Goal: Feedback & Contribution: Contribute content

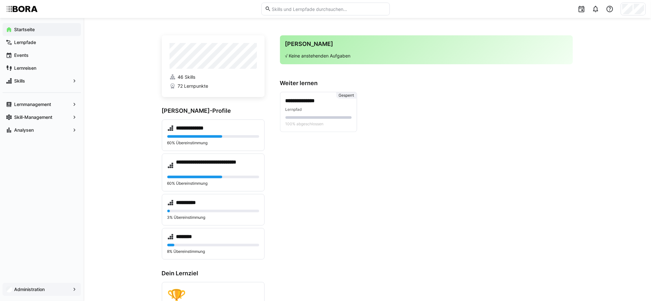
click at [52, 293] on div "Administration" at bounding box center [42, 289] width 78 height 13
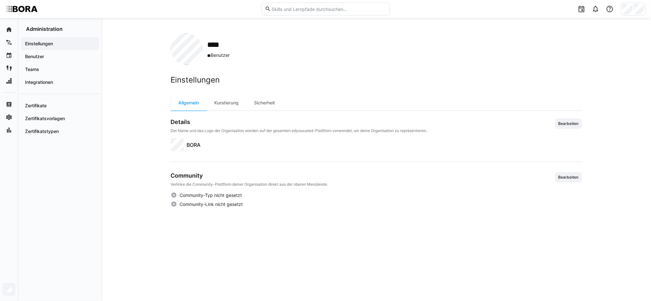
click at [124, 52] on div "**** ** Benutzer Einstellungen Allgemein Kuratierung Sicherheit Details Der Nam…" at bounding box center [377, 159] width 550 height 283
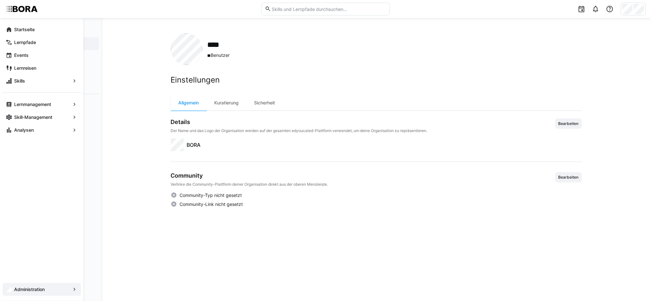
click at [0, 0] on app-navigation-label "Startseite" at bounding box center [0, 0] width 0 height 0
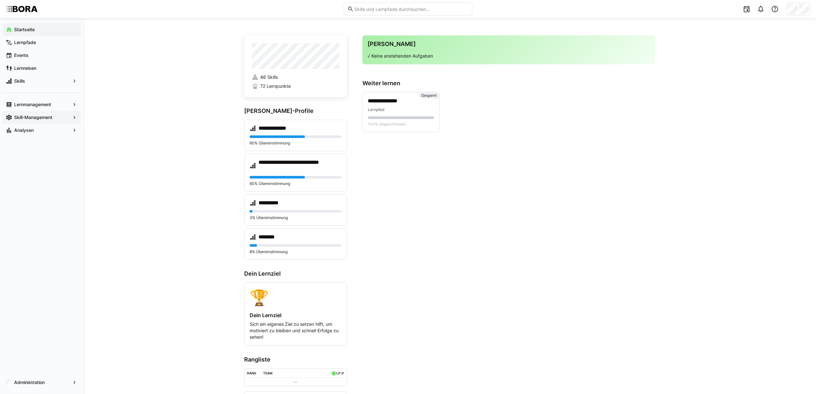
click at [0, 0] on app-navigation-label "Skill-Management" at bounding box center [0, 0] width 0 height 0
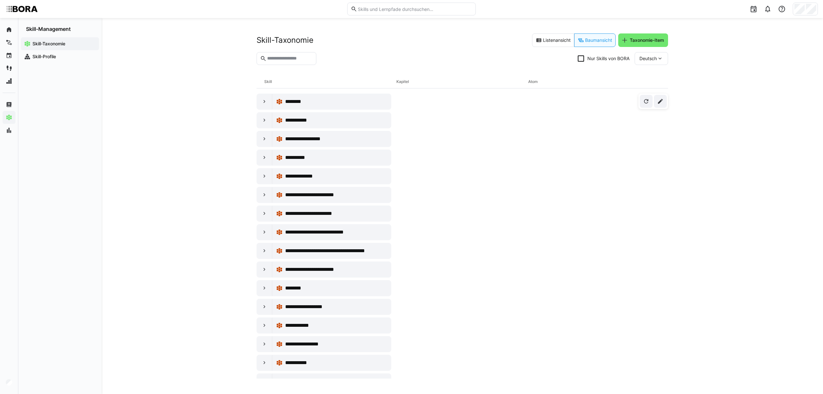
click at [280, 61] on eds-input at bounding box center [286, 58] width 60 height 13
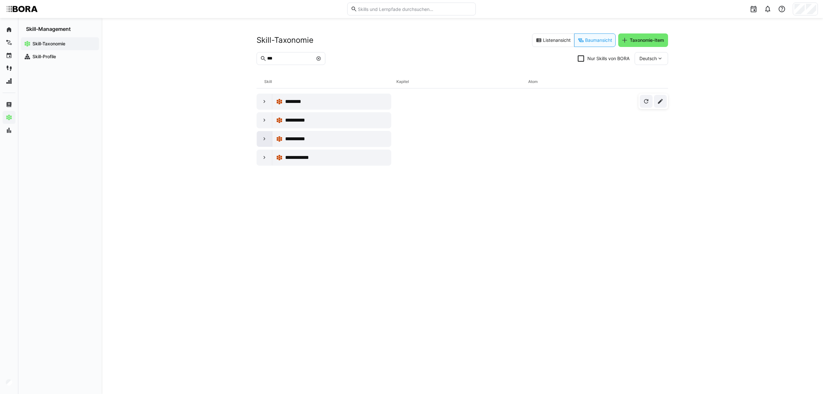
click at [264, 138] on eds-icon at bounding box center [264, 139] width 6 height 6
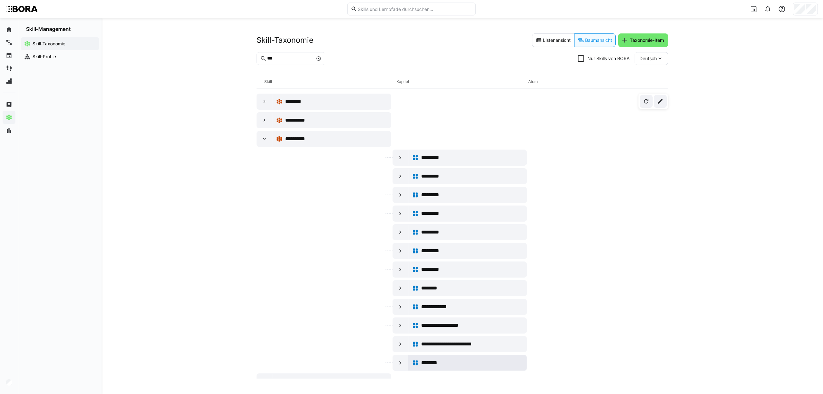
click at [486, 301] on div "********" at bounding box center [472, 363] width 102 height 8
click at [264, 143] on div at bounding box center [264, 138] width 15 height 15
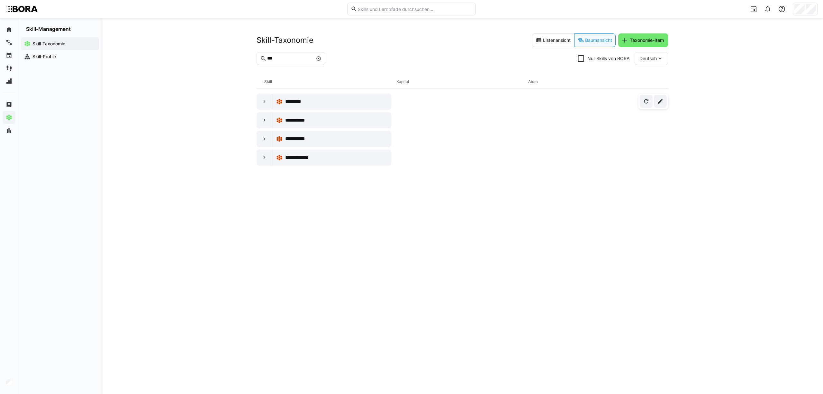
drag, startPoint x: 280, startPoint y: 62, endPoint x: 260, endPoint y: 58, distance: 20.8
click at [260, 58] on eds-input "***" at bounding box center [290, 58] width 69 height 13
drag, startPoint x: 282, startPoint y: 55, endPoint x: 251, endPoint y: 57, distance: 30.9
click at [251, 57] on div "**********" at bounding box center [462, 206] width 721 height 376
click at [285, 58] on input "***" at bounding box center [289, 59] width 46 height 6
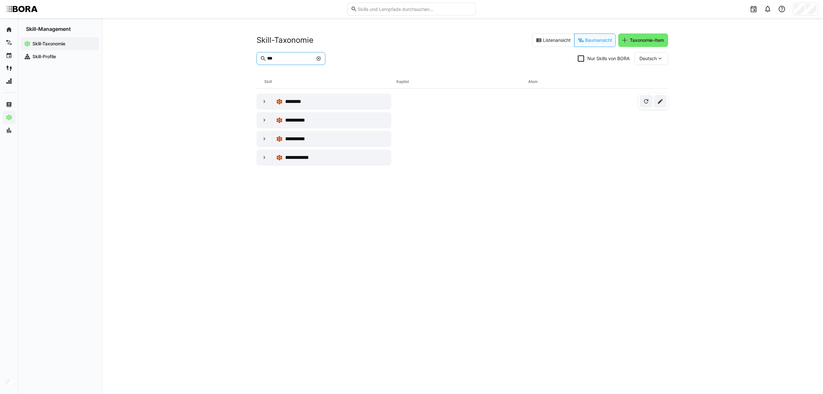
drag, startPoint x: 289, startPoint y: 60, endPoint x: 254, endPoint y: 62, distance: 34.8
click at [254, 62] on div "**********" at bounding box center [462, 206] width 721 height 376
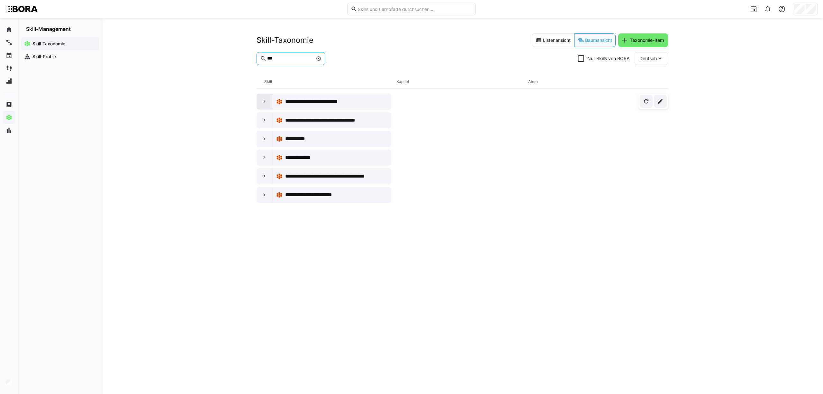
type input "***"
click at [262, 102] on eds-icon at bounding box center [264, 101] width 6 height 6
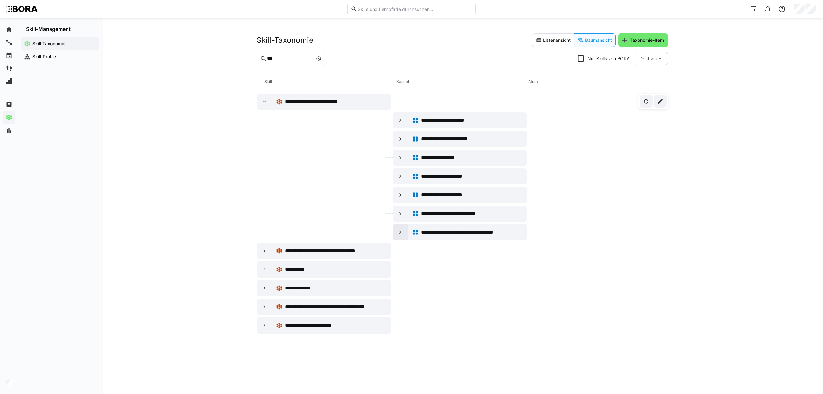
click at [403, 233] on div at bounding box center [400, 231] width 15 height 15
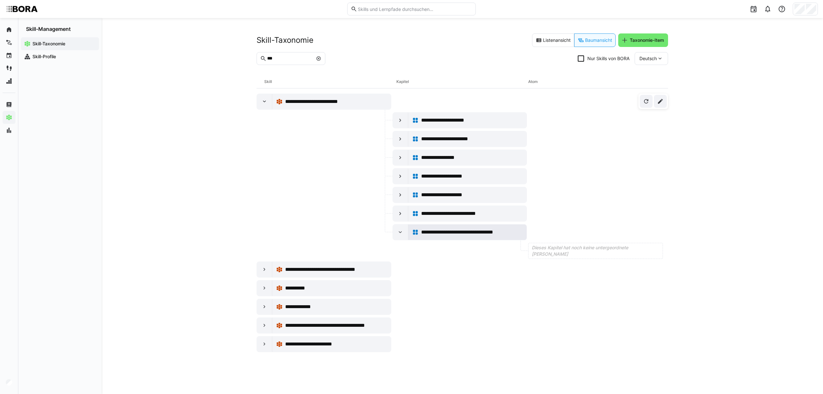
click at [436, 236] on span "**********" at bounding box center [469, 232] width 96 height 8
click at [279, 163] on div at bounding box center [323, 157] width 135 height 16
click at [490, 236] on span "**********" at bounding box center [469, 232] width 96 height 8
click at [215, 155] on div "**********" at bounding box center [462, 206] width 721 height 376
click at [265, 101] on eds-icon at bounding box center [264, 101] width 6 height 6
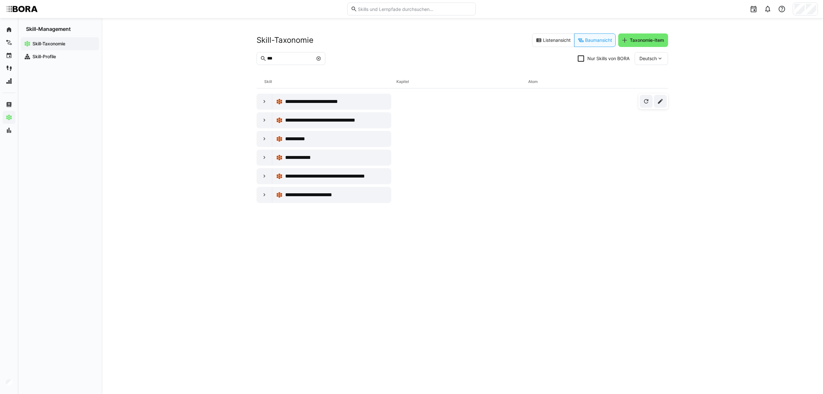
click at [321, 58] on eds-icon at bounding box center [318, 58] width 5 height 5
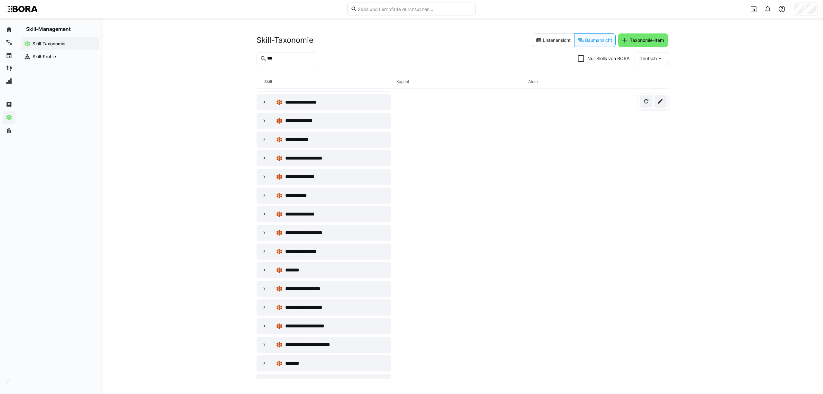
scroll to position [1071, 0]
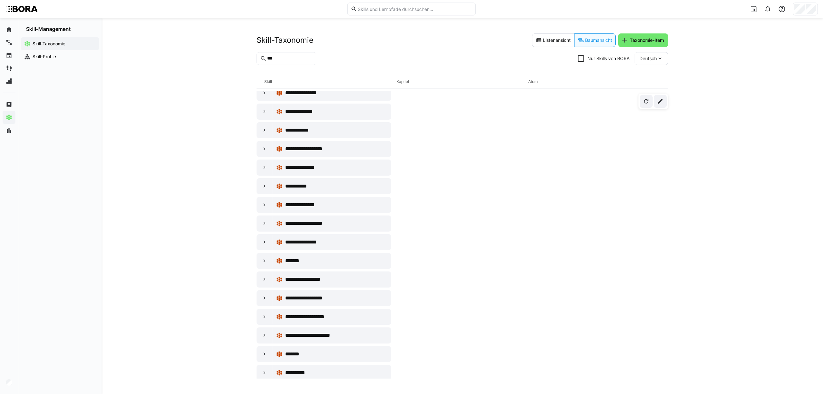
click at [288, 61] on input "***" at bounding box center [289, 59] width 46 height 6
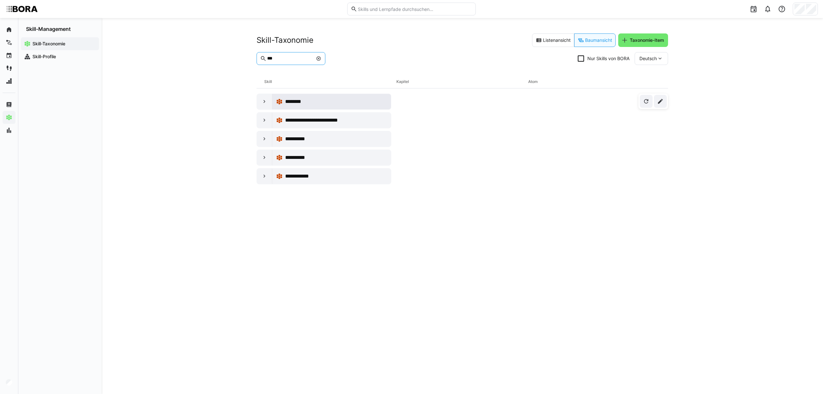
scroll to position [0, 0]
type input "***"
drag, startPoint x: 262, startPoint y: 163, endPoint x: 265, endPoint y: 158, distance: 5.9
click at [262, 162] on div at bounding box center [264, 157] width 15 height 15
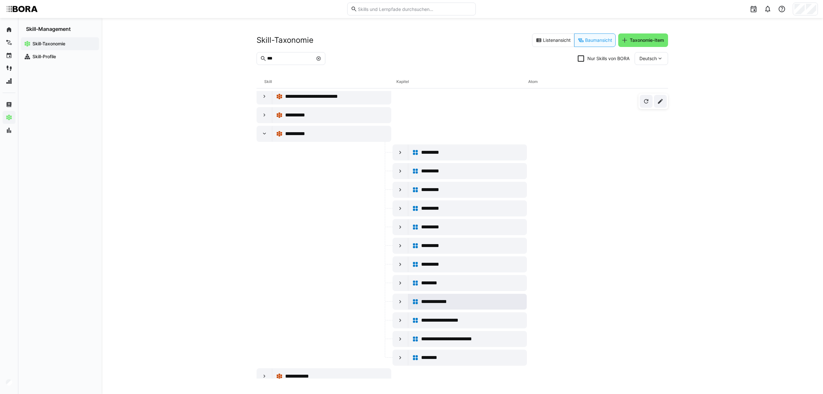
scroll to position [35, 0]
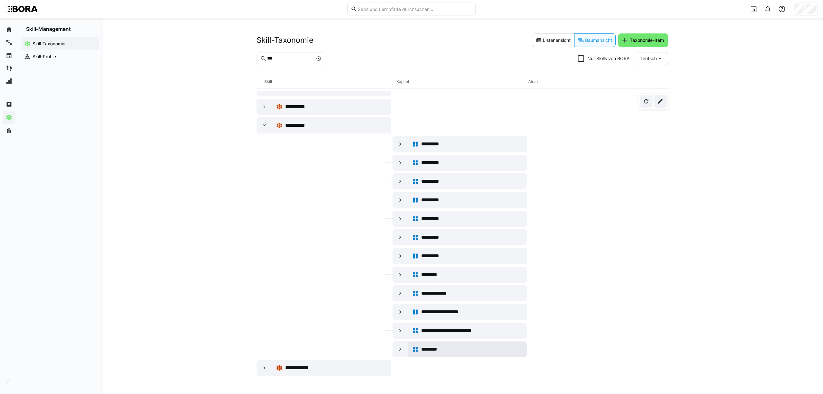
click at [428, 301] on span "********" at bounding box center [431, 349] width 21 height 8
click at [321, 57] on eds-icon at bounding box center [318, 58] width 5 height 5
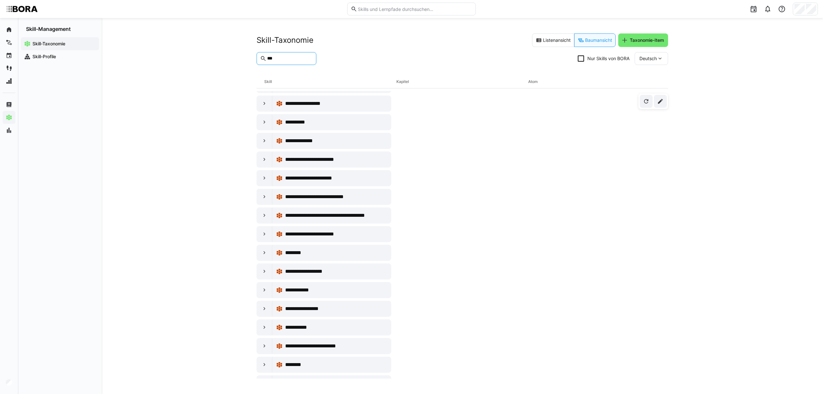
scroll to position [884, 0]
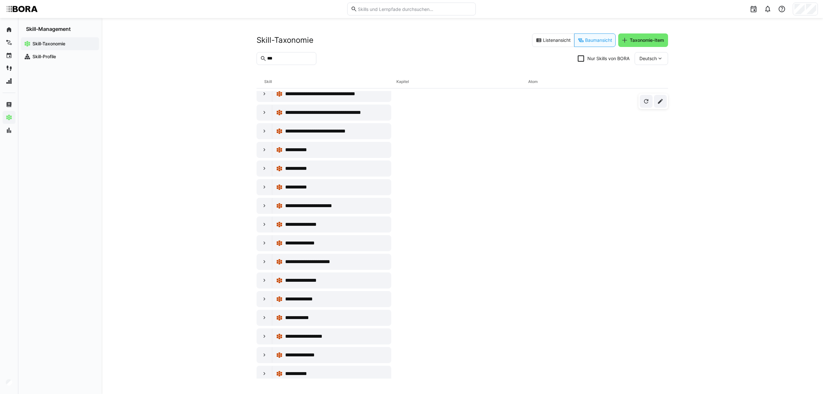
click at [299, 62] on eds-input "***" at bounding box center [286, 58] width 60 height 13
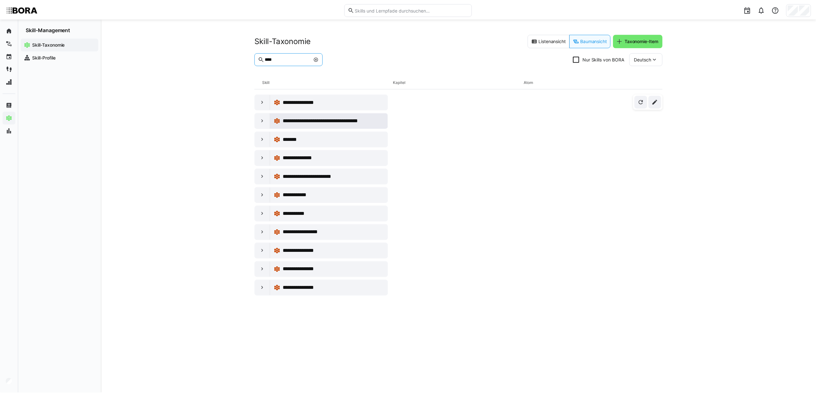
scroll to position [0, 0]
click at [265, 215] on eds-icon at bounding box center [264, 213] width 6 height 6
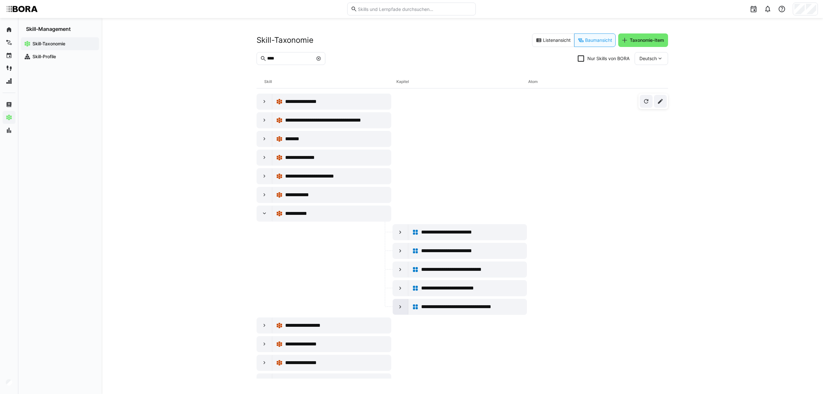
click at [401, 301] on eds-icon at bounding box center [400, 306] width 6 height 6
click at [469, 301] on span "**********" at bounding box center [470, 307] width 98 height 8
click at [183, 245] on div "**********" at bounding box center [462, 206] width 721 height 376
click at [218, 102] on div "**********" at bounding box center [462, 206] width 721 height 376
click at [460, 301] on span "**********" at bounding box center [470, 307] width 98 height 8
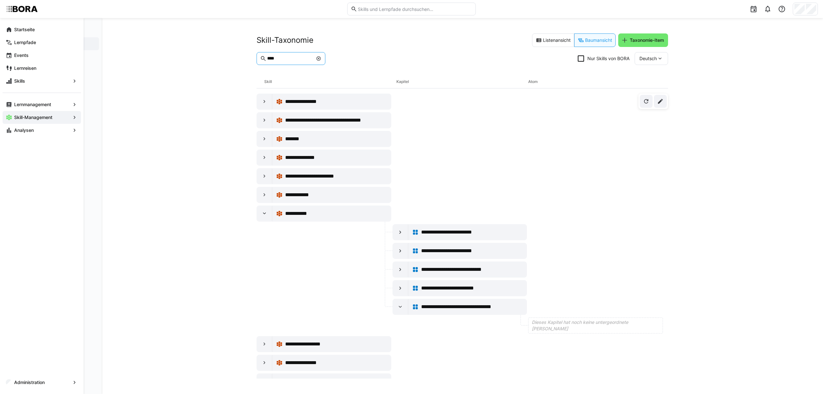
click at [283, 56] on input "****" at bounding box center [289, 59] width 46 height 6
type input "*"
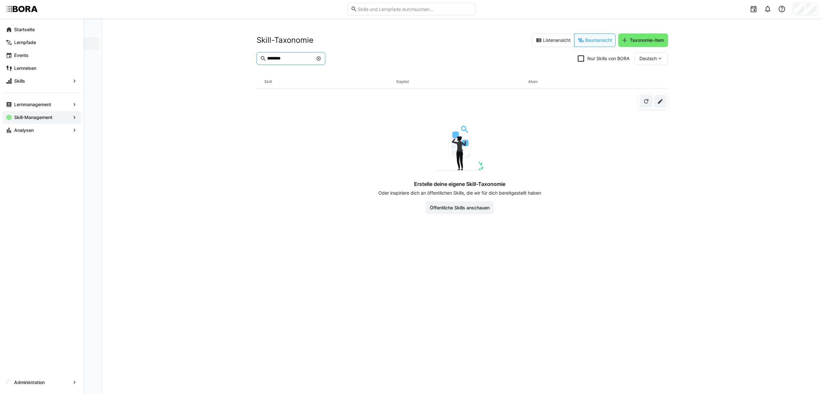
type input "********"
click at [321, 57] on eds-icon at bounding box center [318, 58] width 5 height 5
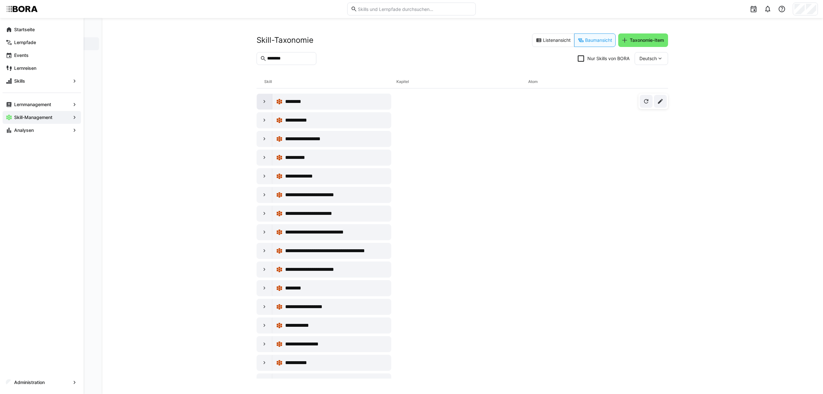
click at [266, 102] on eds-icon at bounding box center [264, 101] width 6 height 6
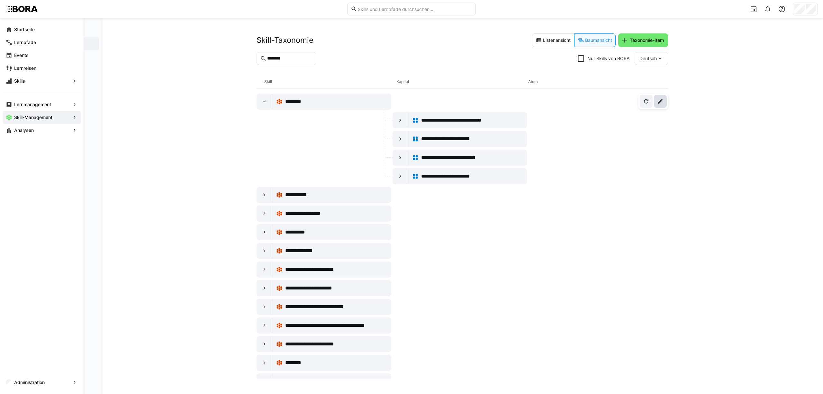
click at [651, 101] on eds-icon at bounding box center [660, 101] width 6 height 6
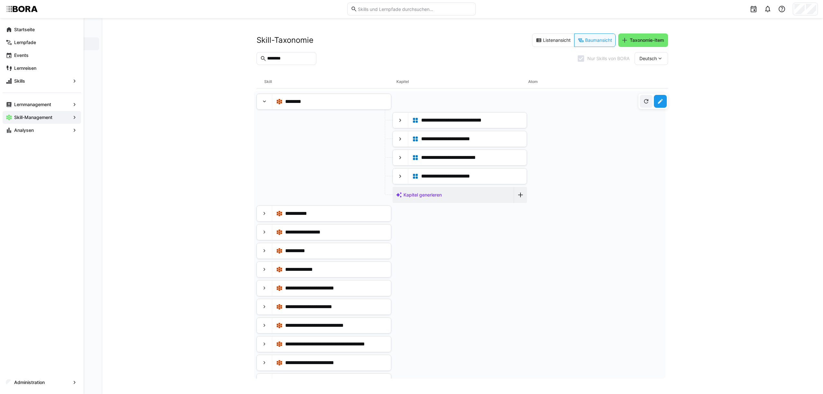
click at [651, 101] on eds-icon at bounding box center [660, 101] width 6 height 6
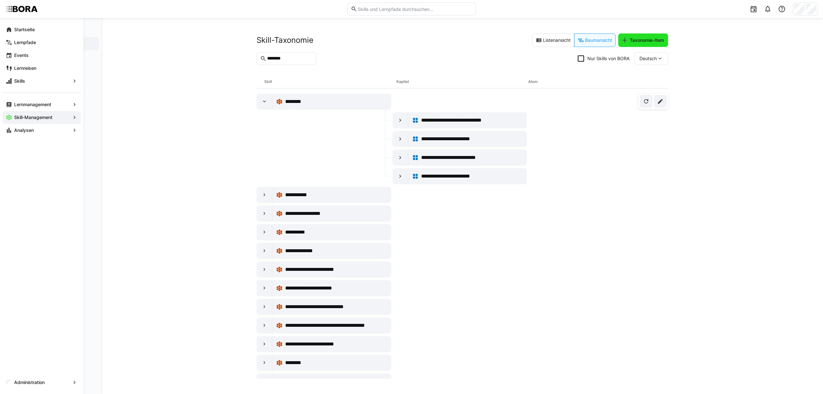
click at [651, 38] on span "Taxonomie-Item" at bounding box center [646, 40] width 36 height 6
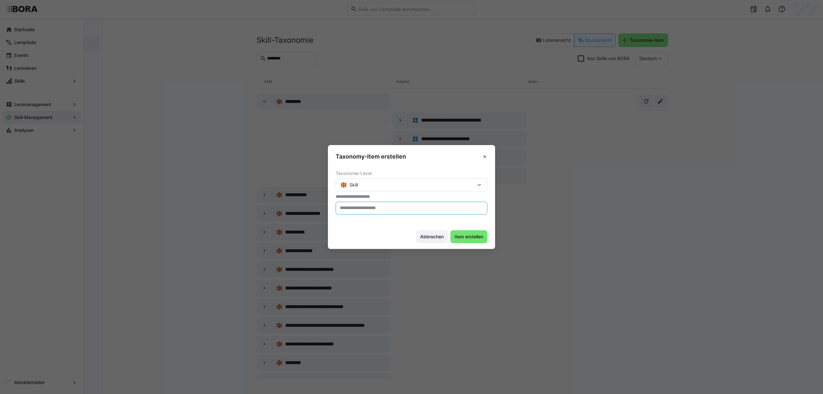
click at [384, 208] on input "text" at bounding box center [411, 208] width 145 height 6
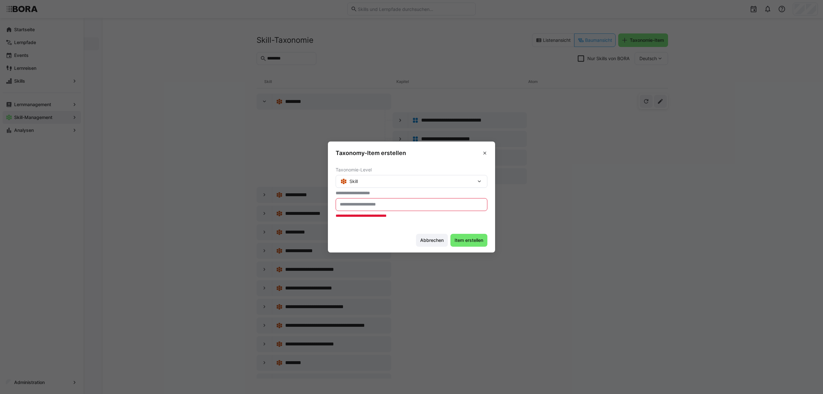
click at [368, 205] on input "text" at bounding box center [411, 204] width 145 height 6
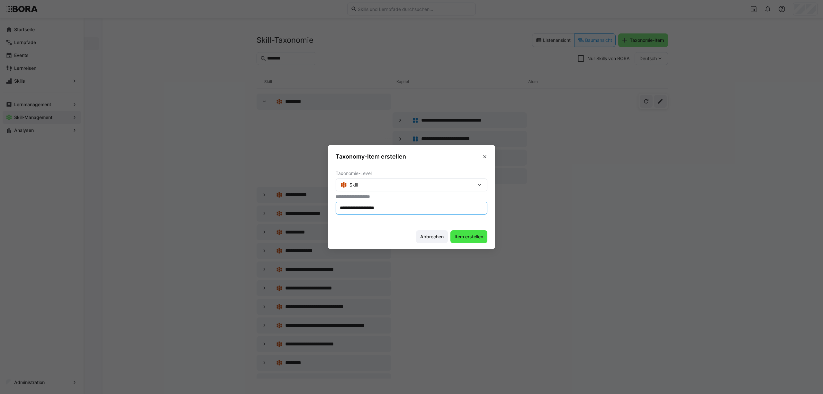
type input "**********"
click at [473, 238] on span "Item erstellen" at bounding box center [468, 236] width 31 height 6
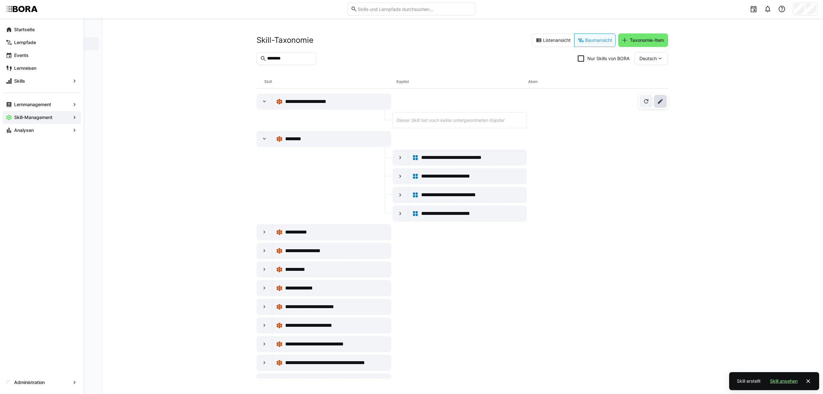
click at [651, 101] on eds-icon at bounding box center [660, 101] width 6 height 6
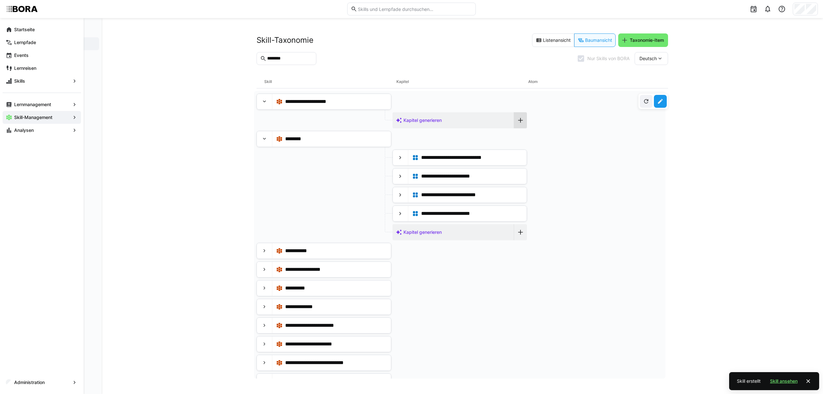
click at [518, 123] on eds-icon at bounding box center [520, 120] width 6 height 6
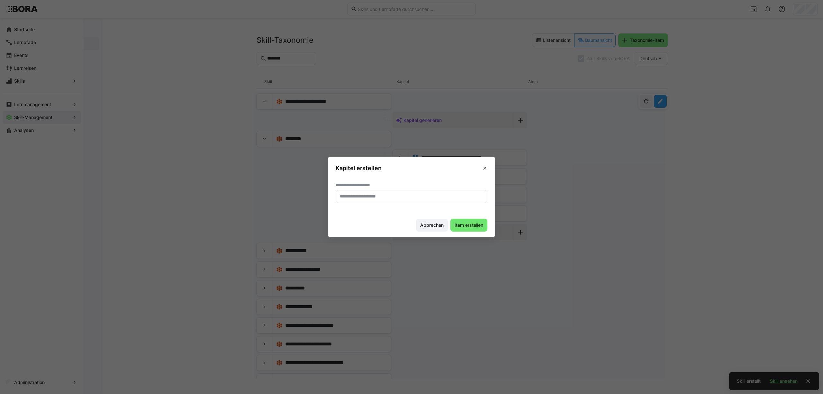
click at [387, 197] on input "text" at bounding box center [411, 196] width 145 height 6
type input "**********"
click at [400, 200] on eds-input "**********" at bounding box center [411, 196] width 152 height 13
click at [476, 225] on span "Item erstellen" at bounding box center [468, 225] width 31 height 6
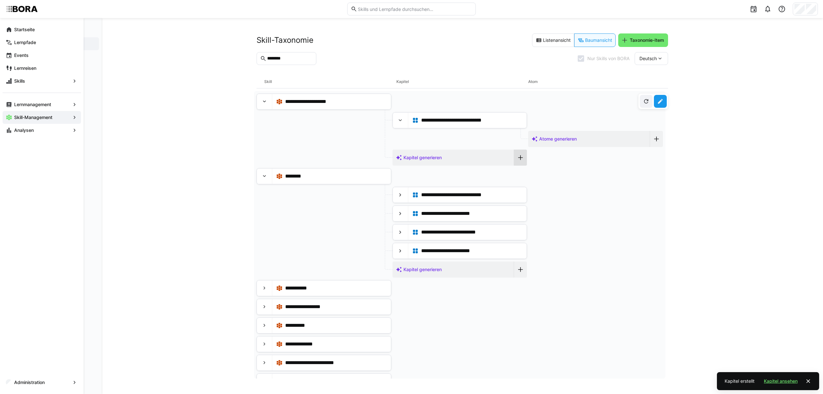
click at [518, 156] on eds-icon at bounding box center [520, 157] width 6 height 6
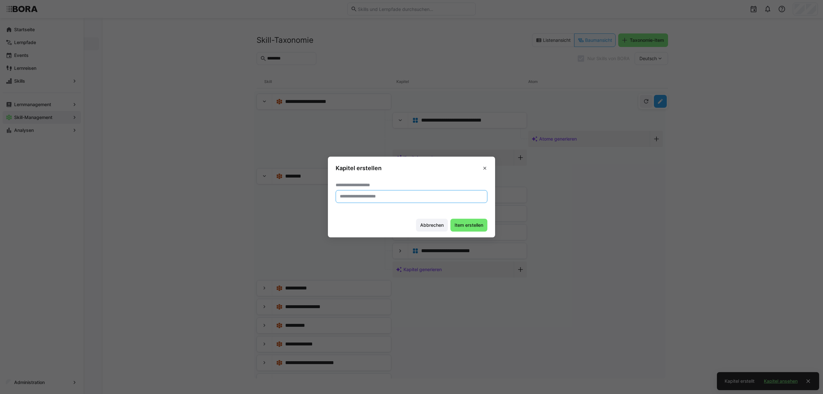
click at [379, 194] on input "text" at bounding box center [411, 196] width 145 height 6
type input "**********"
click at [477, 226] on span "Item erstellen" at bounding box center [468, 225] width 31 height 6
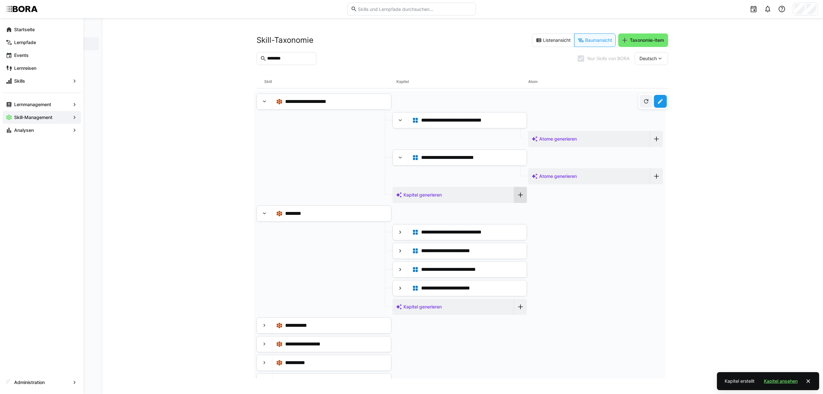
click at [518, 197] on eds-icon at bounding box center [520, 194] width 6 height 6
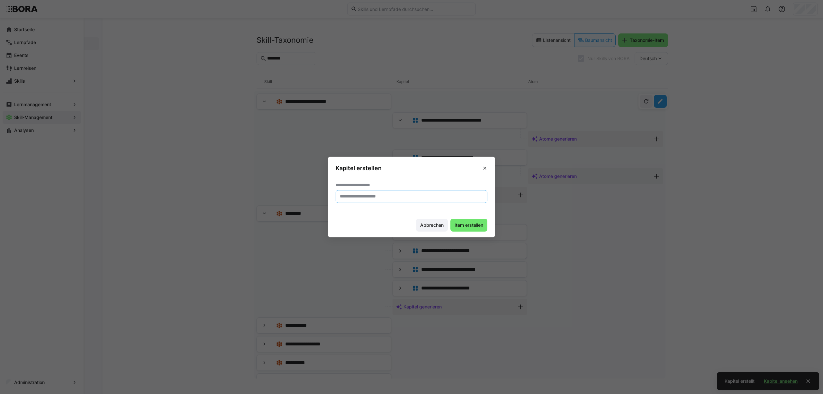
click at [417, 197] on input "text" at bounding box center [411, 196] width 145 height 6
type input "**********"
click at [473, 224] on span "Item erstellen" at bounding box center [468, 225] width 31 height 6
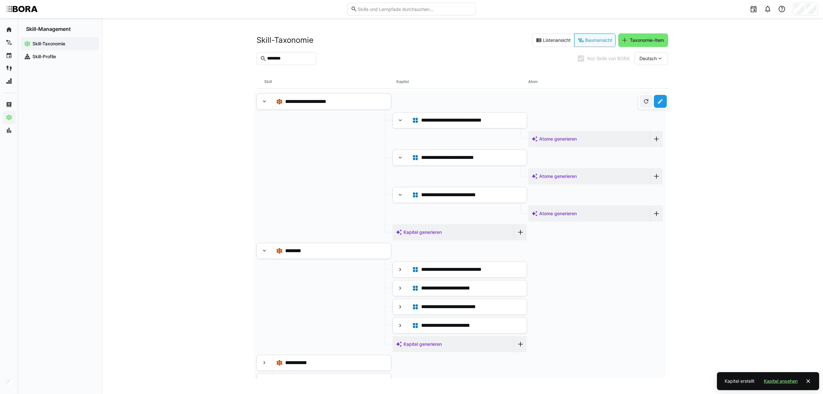
click at [311, 60] on input "********" at bounding box center [289, 59] width 46 height 6
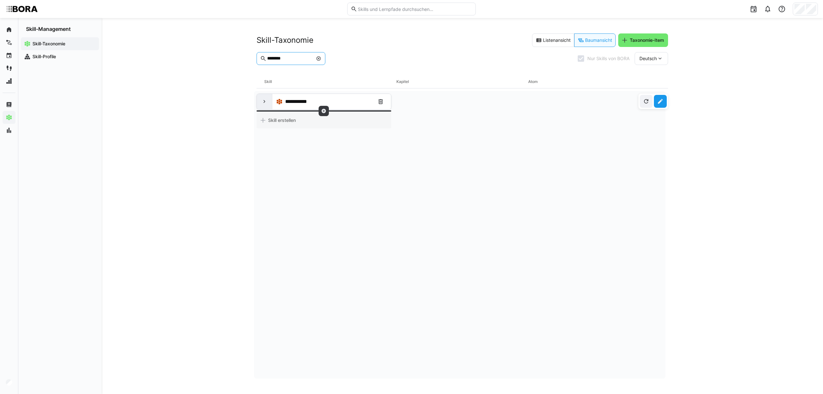
type input "********"
click at [265, 106] on div at bounding box center [264, 101] width 15 height 15
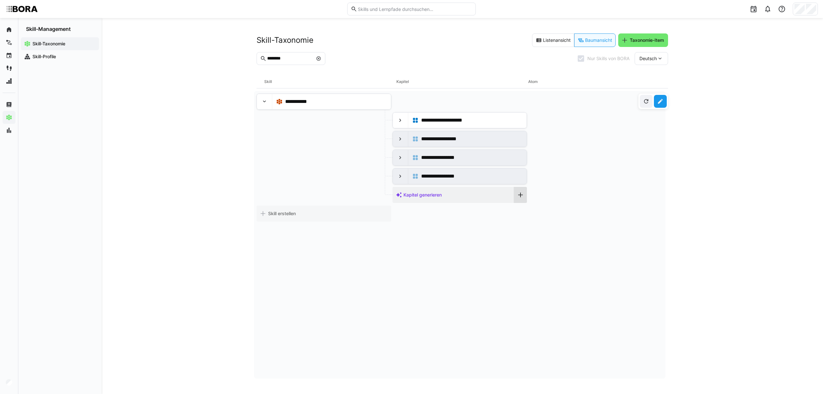
click at [522, 201] on div at bounding box center [520, 195] width 13 height 16
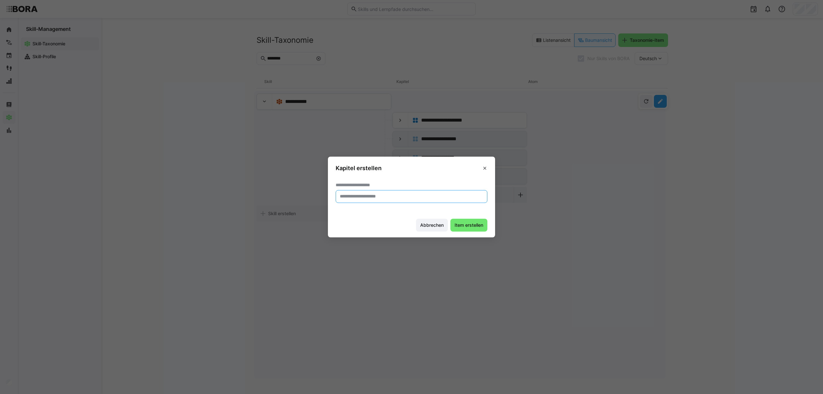
click at [414, 195] on input "text" at bounding box center [411, 196] width 145 height 6
type input "**********"
click at [463, 228] on span "Item erstellen" at bounding box center [468, 224] width 37 height 13
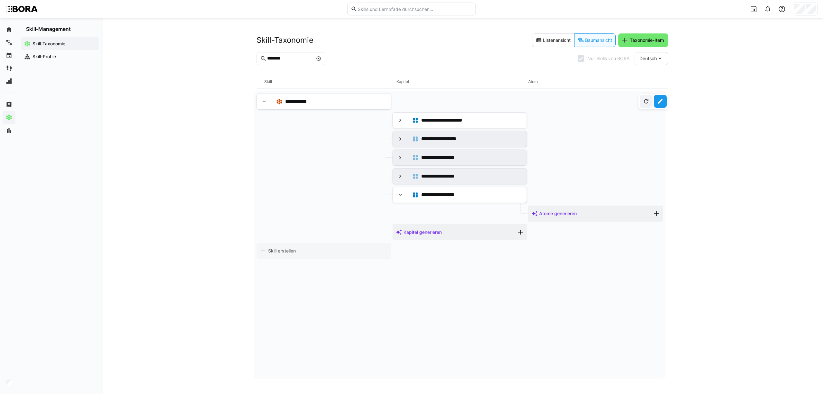
click at [203, 132] on div "**********" at bounding box center [462, 206] width 721 height 376
click at [473, 199] on div "**********" at bounding box center [464, 195] width 86 height 8
click at [168, 73] on div "**********" at bounding box center [462, 206] width 721 height 376
click at [321, 57] on eds-icon at bounding box center [318, 58] width 5 height 5
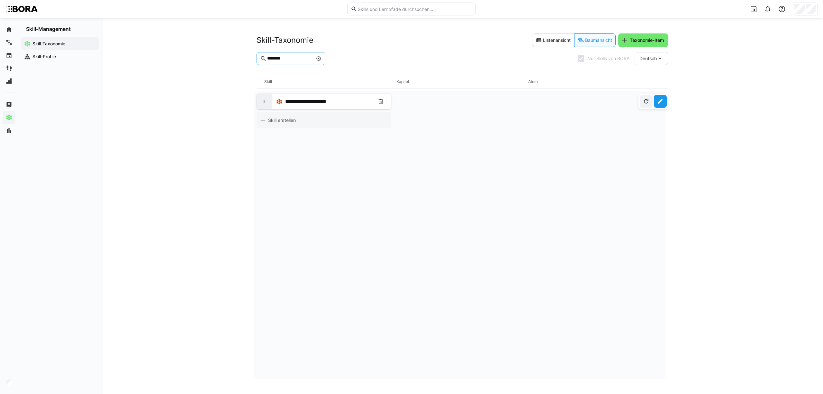
click at [268, 101] on div at bounding box center [264, 101] width 15 height 15
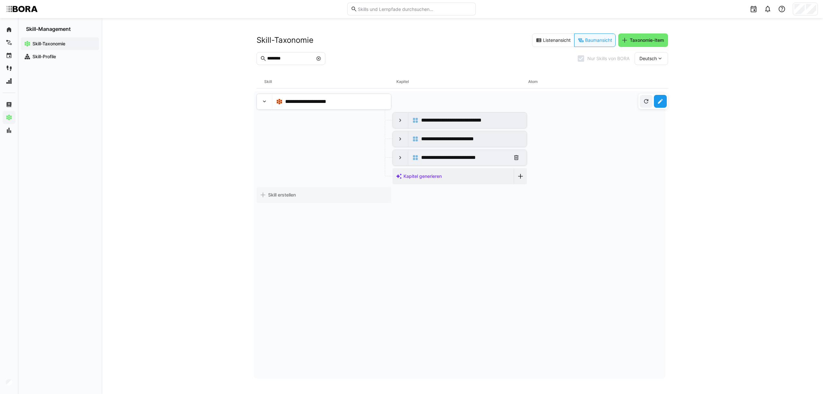
click at [466, 159] on span "**********" at bounding box center [457, 158] width 73 height 8
click at [463, 136] on span "**********" at bounding box center [455, 139] width 68 height 8
click at [453, 118] on span "**********" at bounding box center [462, 120] width 82 height 8
drag, startPoint x: 323, startPoint y: 61, endPoint x: 191, endPoint y: 64, distance: 131.5
click at [191, 64] on div "**********" at bounding box center [462, 206] width 721 height 376
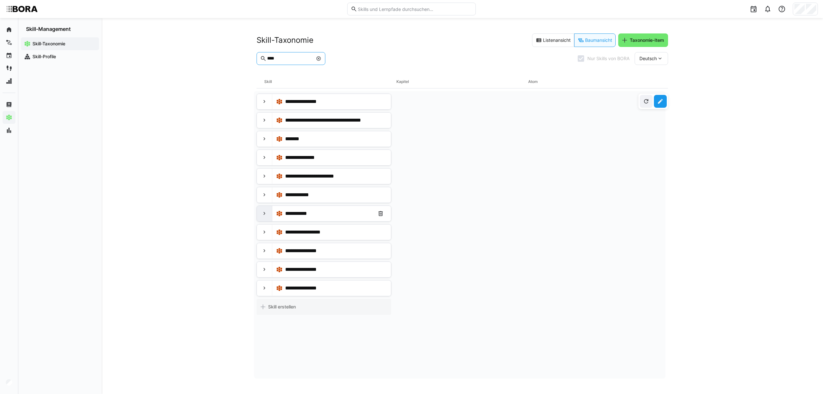
type input "****"
click at [266, 216] on eds-icon at bounding box center [264, 213] width 6 height 6
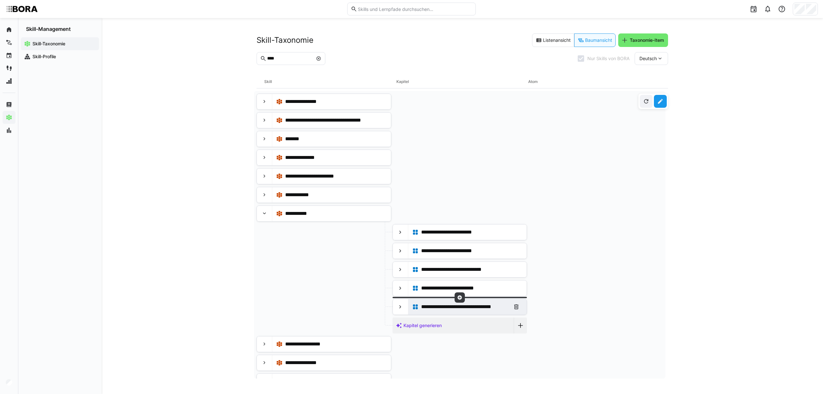
click at [481, 301] on div "**********" at bounding box center [467, 306] width 111 height 13
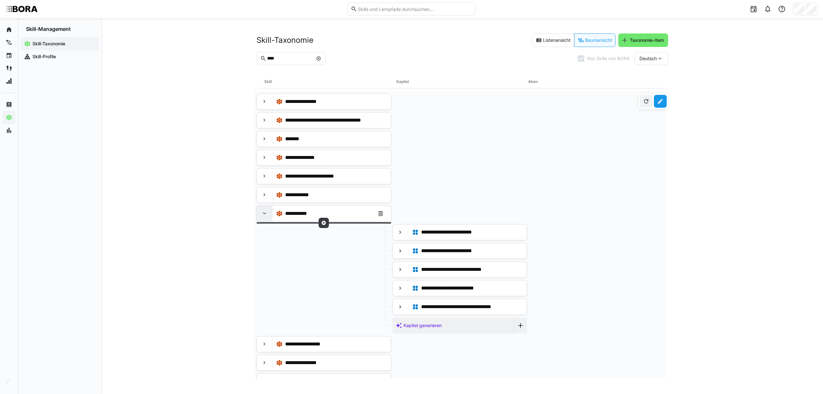
click at [267, 221] on div at bounding box center [264, 213] width 15 height 15
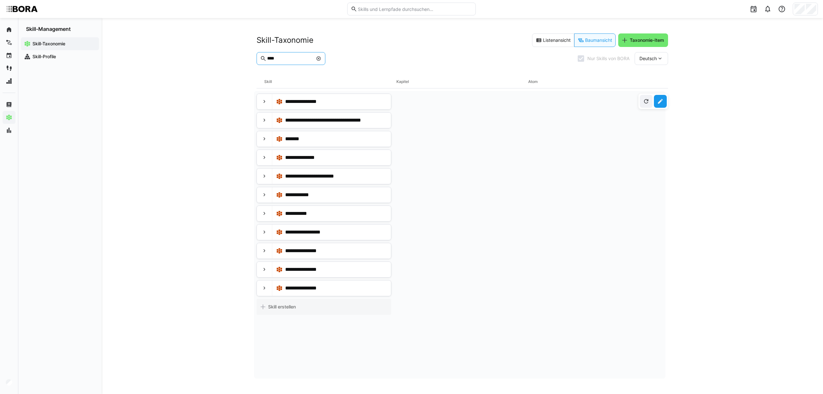
click at [282, 58] on input "****" at bounding box center [289, 59] width 46 height 6
click at [321, 57] on eds-icon at bounding box center [318, 58] width 5 height 5
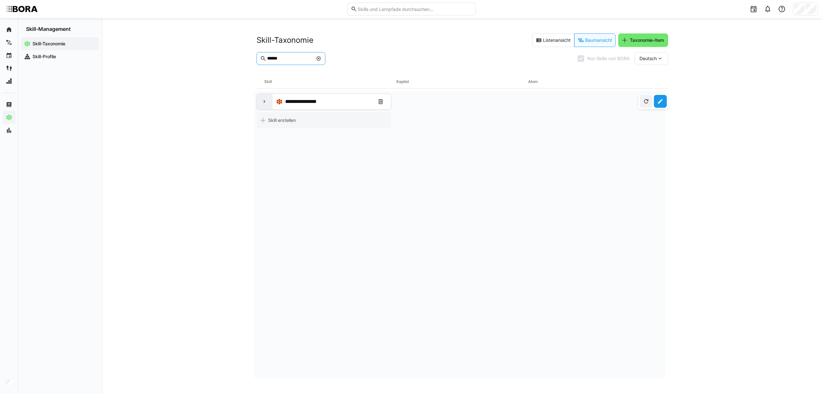
type input "******"
click at [262, 102] on eds-icon at bounding box center [264, 101] width 6 height 6
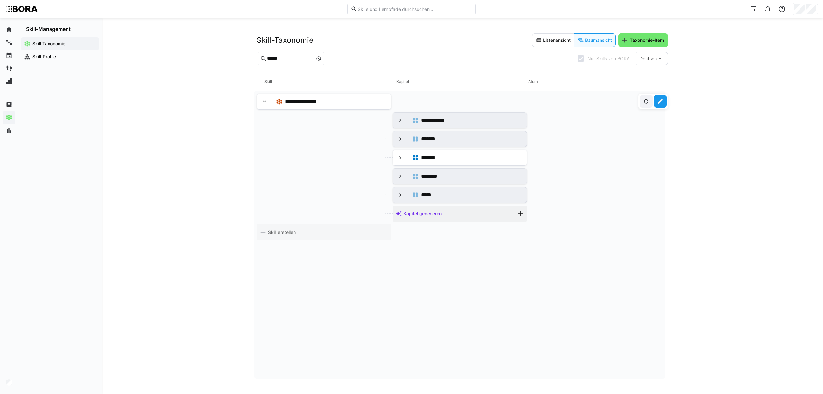
click at [651, 103] on eds-icon at bounding box center [660, 101] width 6 height 6
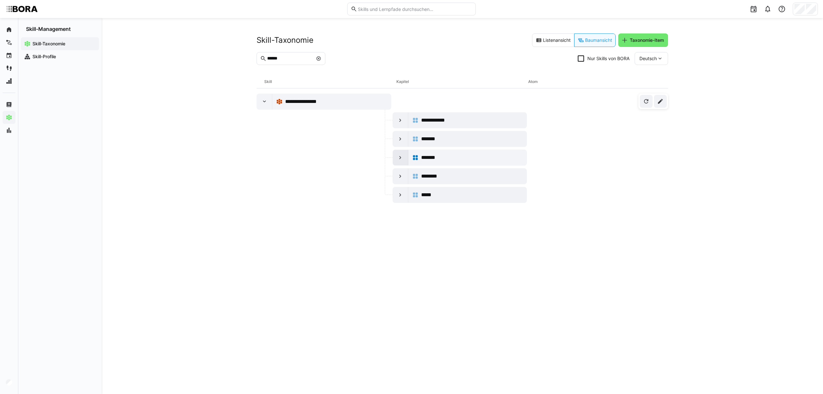
click at [399, 157] on eds-icon at bounding box center [400, 157] width 6 height 6
click at [481, 155] on div "*******" at bounding box center [472, 158] width 102 height 8
click at [651, 99] on span at bounding box center [660, 101] width 13 height 13
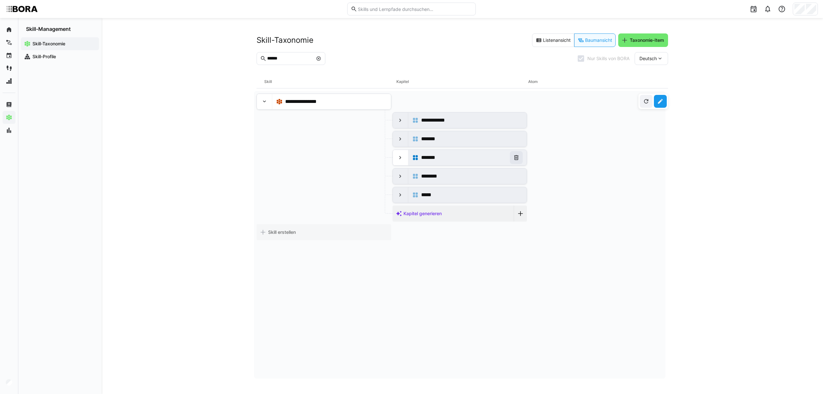
click at [515, 157] on eds-icon at bounding box center [516, 157] width 6 height 6
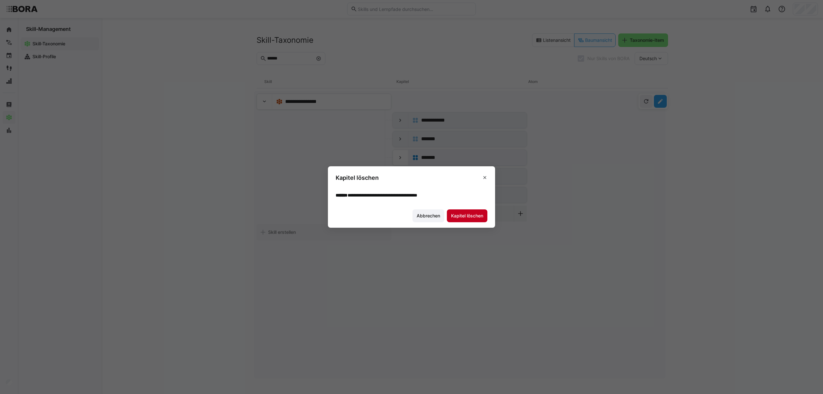
click at [474, 215] on span "Kapitel löschen" at bounding box center [467, 215] width 34 height 6
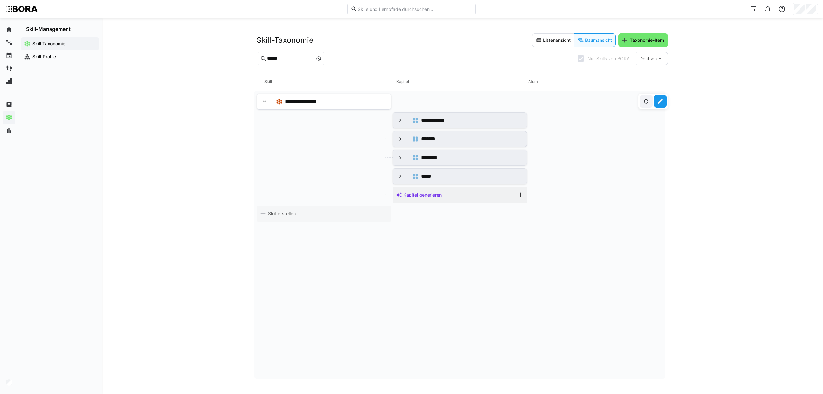
click at [651, 103] on eds-icon at bounding box center [660, 101] width 6 height 6
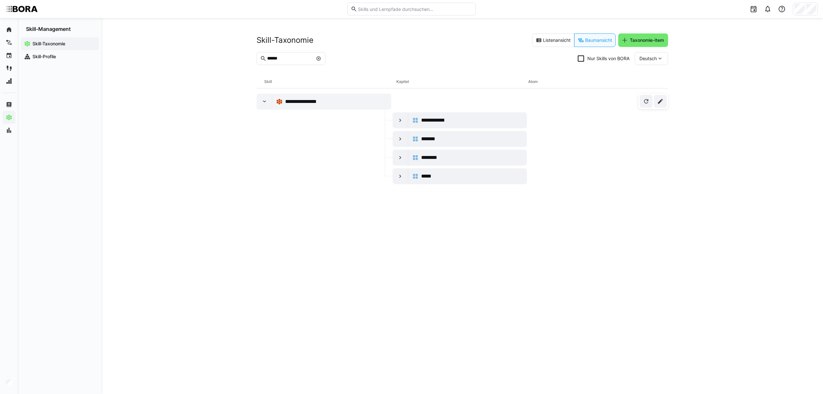
click at [179, 98] on div "**********" at bounding box center [462, 206] width 721 height 376
click at [209, 71] on div "**********" at bounding box center [462, 206] width 721 height 376
click at [12, 26] on eds-icon at bounding box center [9, 29] width 6 height 6
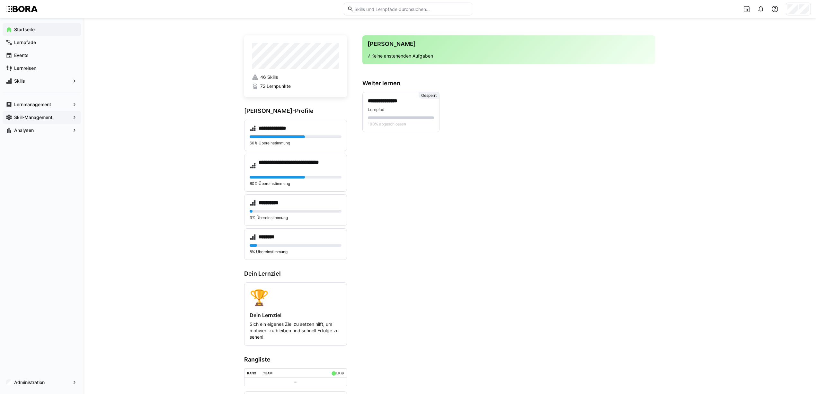
click at [153, 97] on div "**********" at bounding box center [450, 224] width 733 height 412
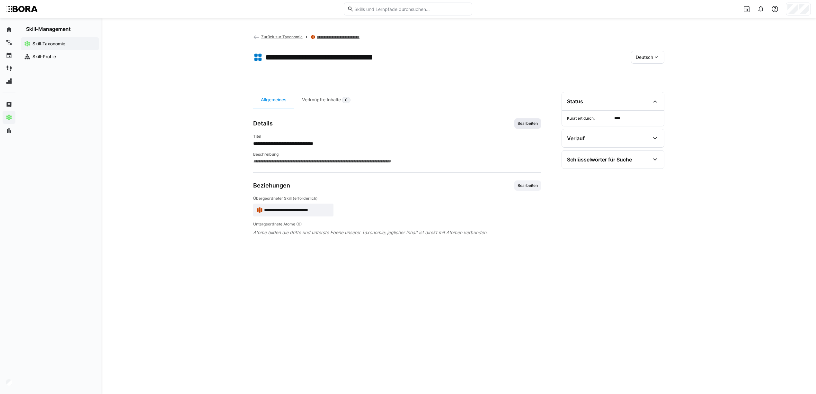
click at [527, 124] on span "Bearbeiten" at bounding box center [528, 123] width 22 height 5
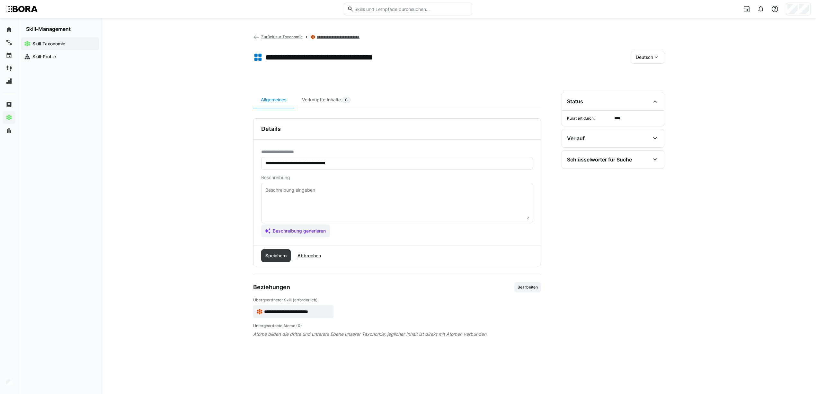
click at [300, 193] on textarea at bounding box center [397, 202] width 265 height 33
click at [312, 194] on textarea at bounding box center [397, 202] width 265 height 33
paste textarea "nfänger Hat erste Berührungspunkte mit technischen Zeichnungen. Erkennt grundle…"
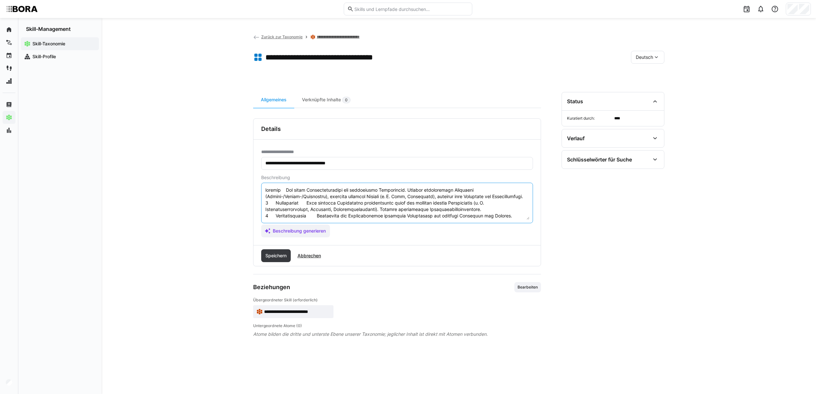
scroll to position [50, 0]
click at [274, 191] on textarea at bounding box center [397, 202] width 265 height 33
click at [299, 203] on textarea at bounding box center [397, 202] width 265 height 33
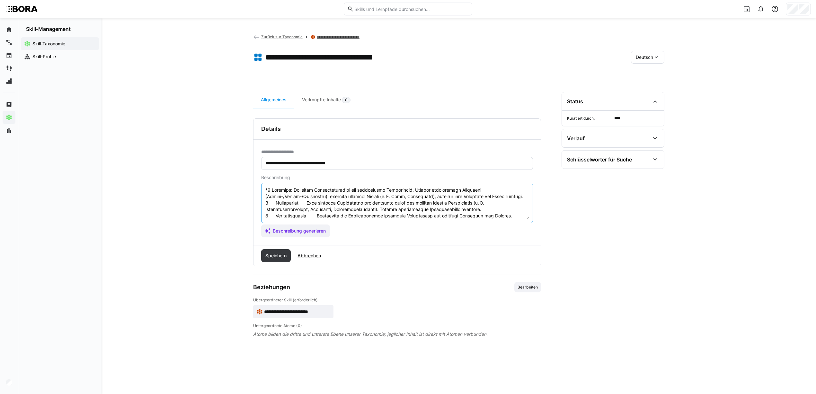
click at [269, 208] on textarea at bounding box center [397, 202] width 265 height 33
click at [267, 213] on textarea at bounding box center [397, 202] width 265 height 33
click at [304, 212] on textarea at bounding box center [397, 202] width 265 height 33
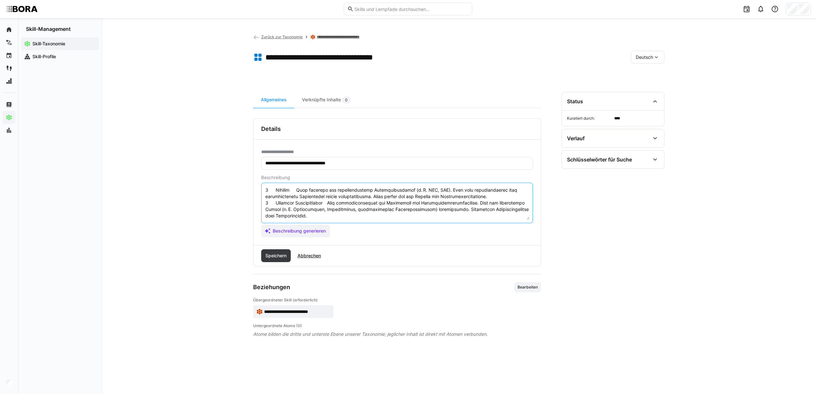
click at [266, 191] on textarea at bounding box center [397, 202] width 265 height 33
click at [276, 204] on textarea at bounding box center [397, 202] width 265 height 33
click at [325, 203] on textarea at bounding box center [397, 202] width 265 height 33
drag, startPoint x: 272, startPoint y: 201, endPoint x: 322, endPoint y: 201, distance: 49.2
click at [322, 201] on textarea at bounding box center [397, 202] width 265 height 33
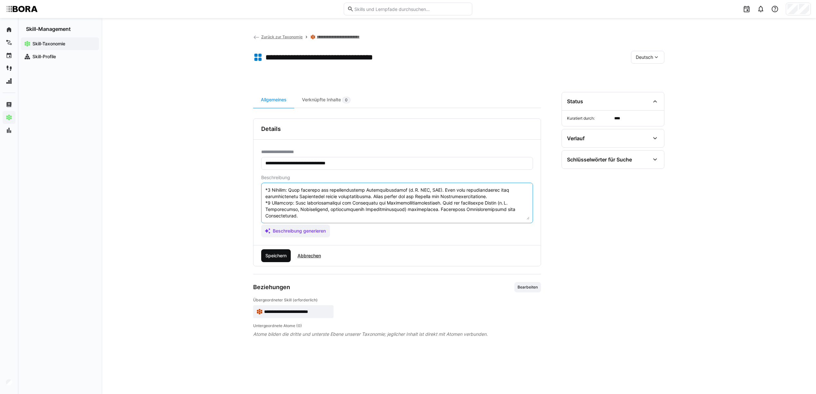
type textarea "*1 Anfänger: Hat erste Berührungspunkte mit technischen Zeichnungen. Erkennt gr…"
click at [272, 256] on span "Speichern" at bounding box center [275, 255] width 23 height 6
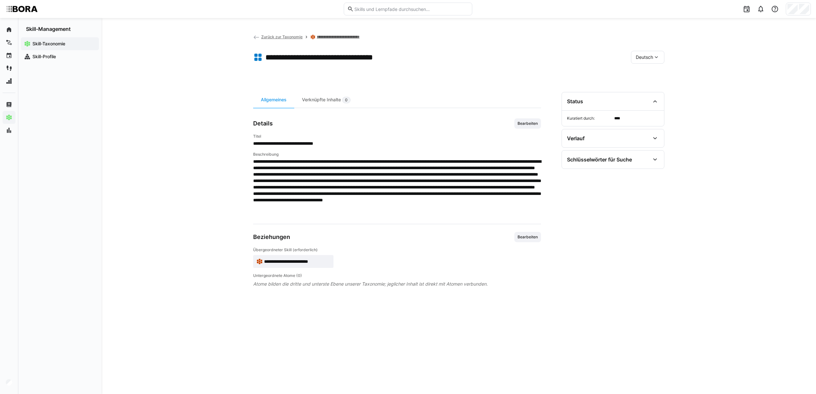
click at [257, 38] on eds-icon at bounding box center [256, 37] width 6 height 6
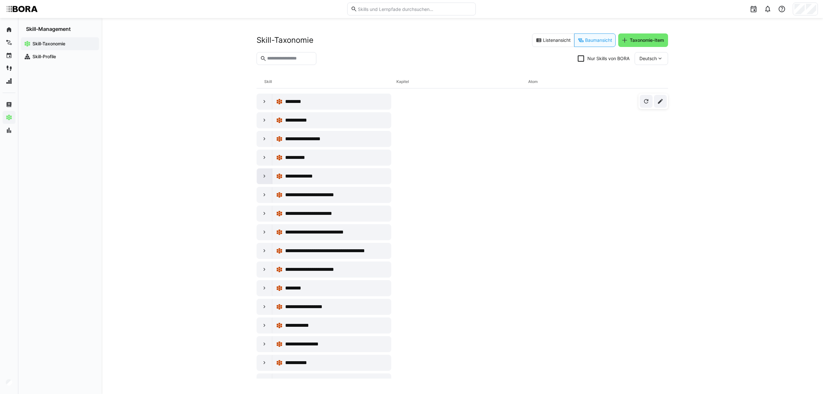
click at [261, 179] on eds-icon at bounding box center [264, 176] width 6 height 6
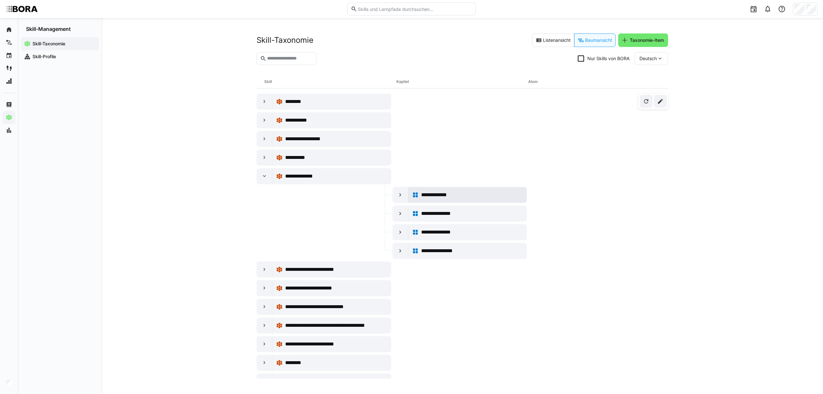
click at [454, 196] on span "**********" at bounding box center [440, 195] width 38 height 8
click at [281, 56] on input "text" at bounding box center [289, 59] width 46 height 6
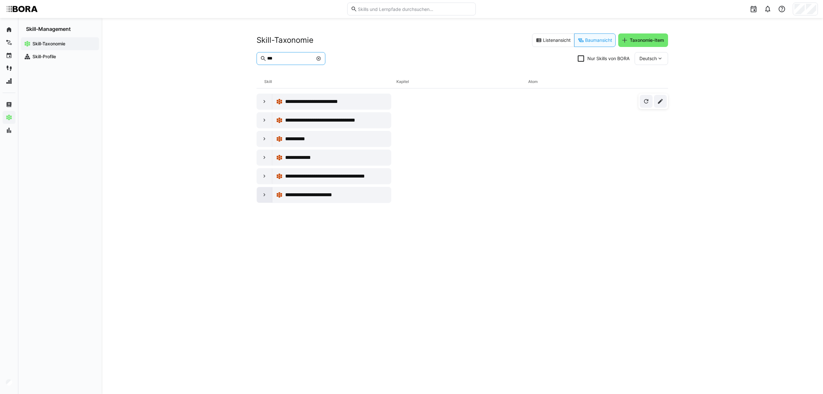
type input "***"
click at [264, 201] on div at bounding box center [264, 194] width 15 height 15
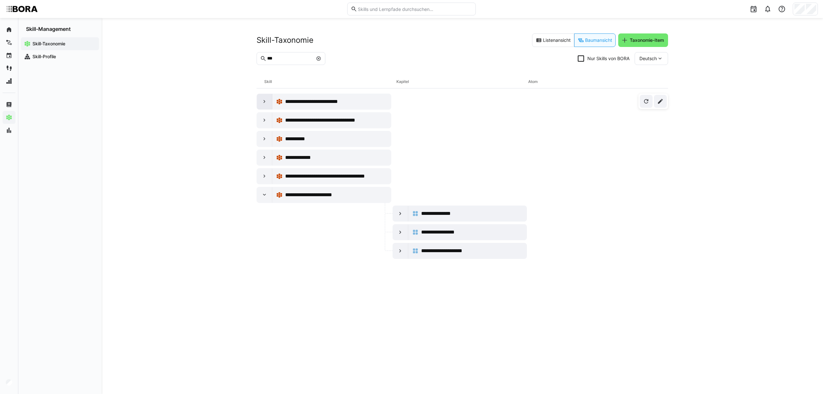
click at [270, 99] on div at bounding box center [264, 101] width 15 height 15
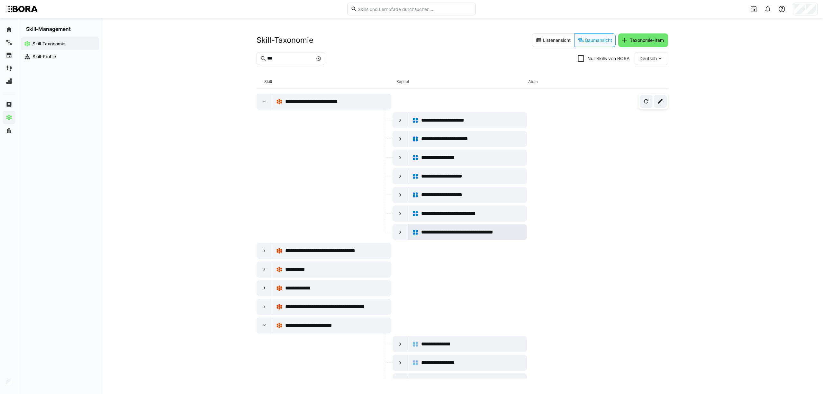
click at [458, 234] on span "**********" at bounding box center [469, 232] width 96 height 8
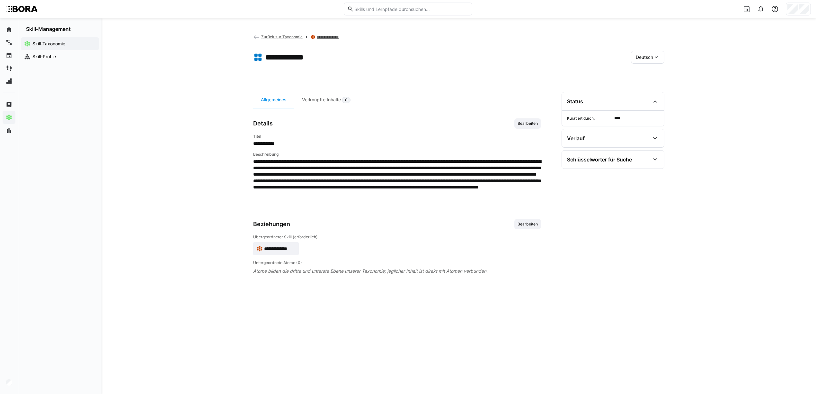
click at [256, 39] on eds-icon at bounding box center [256, 37] width 6 height 6
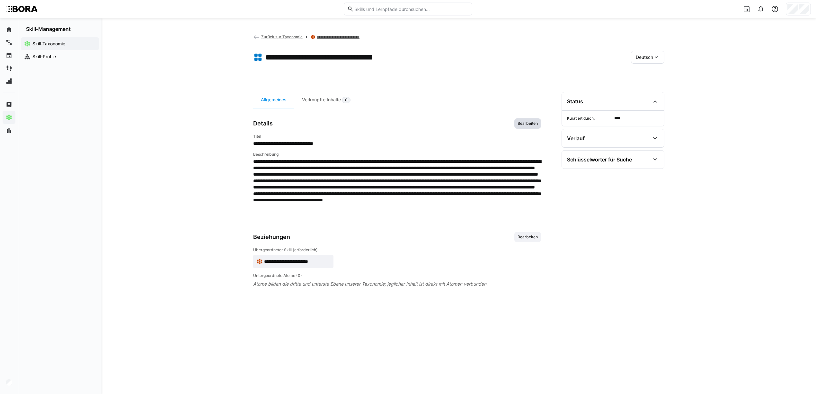
click at [529, 126] on span "Bearbeiten" at bounding box center [527, 123] width 27 height 10
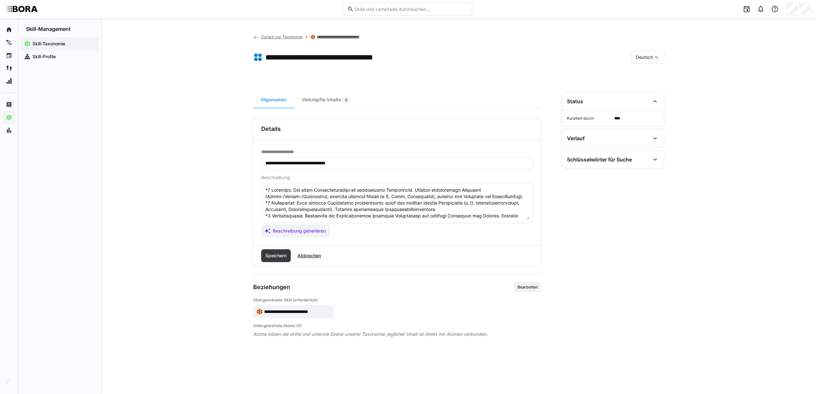
click at [271, 188] on textarea at bounding box center [397, 202] width 265 height 33
click at [272, 208] on textarea at bounding box center [397, 202] width 265 height 33
click at [272, 196] on textarea at bounding box center [397, 202] width 265 height 33
click at [271, 211] on textarea at bounding box center [397, 202] width 265 height 33
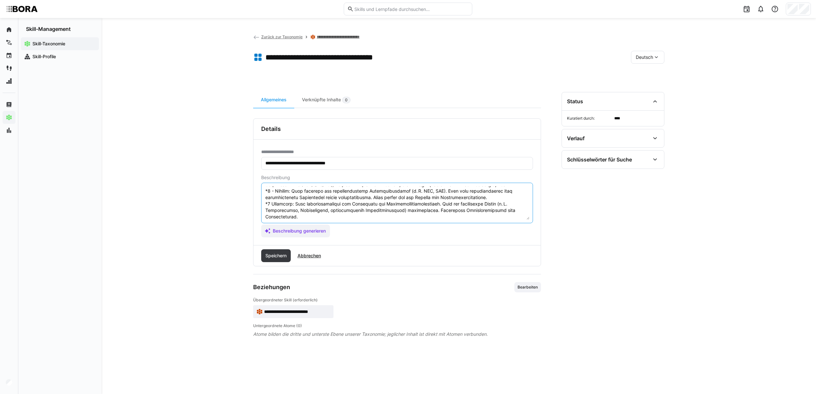
scroll to position [38, 0]
click at [272, 208] on textarea at bounding box center [397, 202] width 265 height 33
type textarea "*1 - Anfänger: Hat erste Berührungspunkte mit technischen Zeichnungen. Erkennt …"
click at [281, 256] on span "Speichern" at bounding box center [275, 255] width 23 height 6
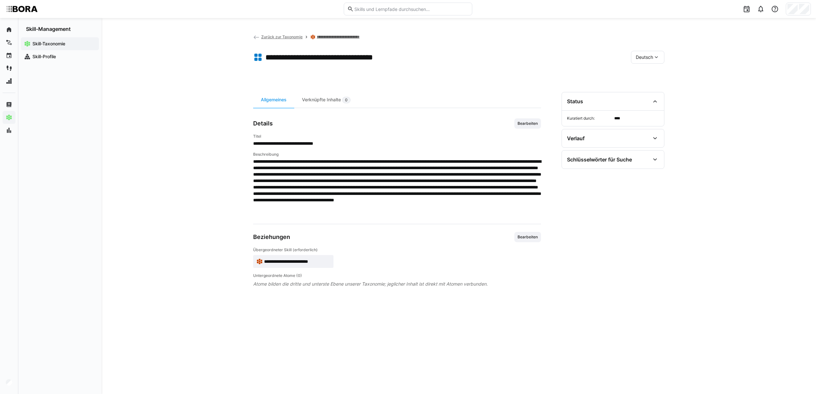
click at [198, 174] on div "**********" at bounding box center [459, 206] width 715 height 376
click at [529, 122] on span "Bearbeiten" at bounding box center [528, 123] width 22 height 5
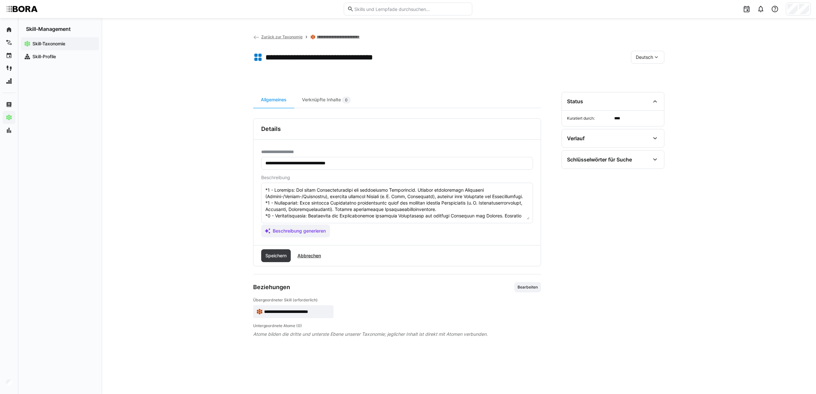
click at [284, 196] on textarea at bounding box center [397, 202] width 265 height 33
click at [265, 187] on textarea at bounding box center [397, 202] width 265 height 33
paste textarea "Die Fähigkeit, technische Zeichnungen zu interpretieren, umfasst das Verständni…"
type textarea "Die Fähigkeit, technische Zeichnungen zu interpretieren, umfasst das Verständni…"
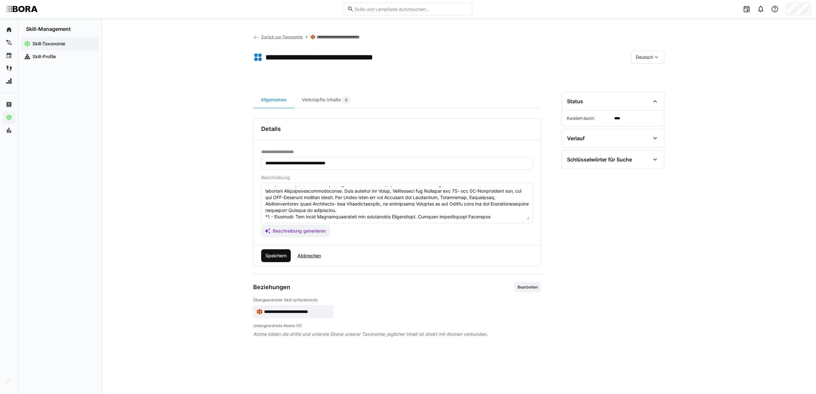
click at [274, 258] on span "Speichern" at bounding box center [275, 255] width 23 height 6
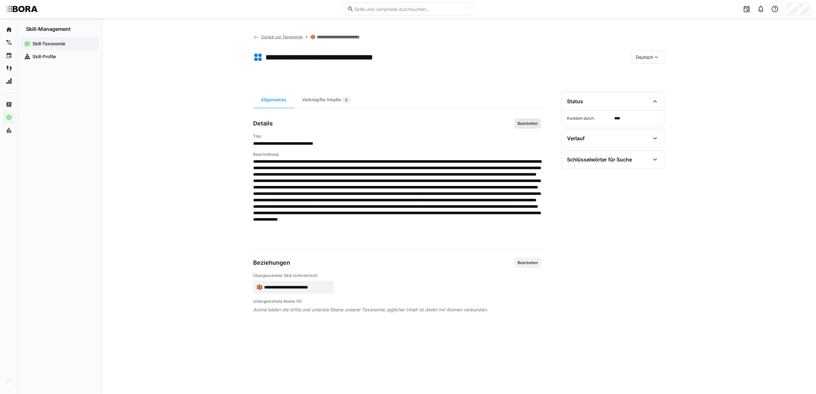
click at [529, 123] on span "Bearbeiten" at bounding box center [528, 123] width 22 height 5
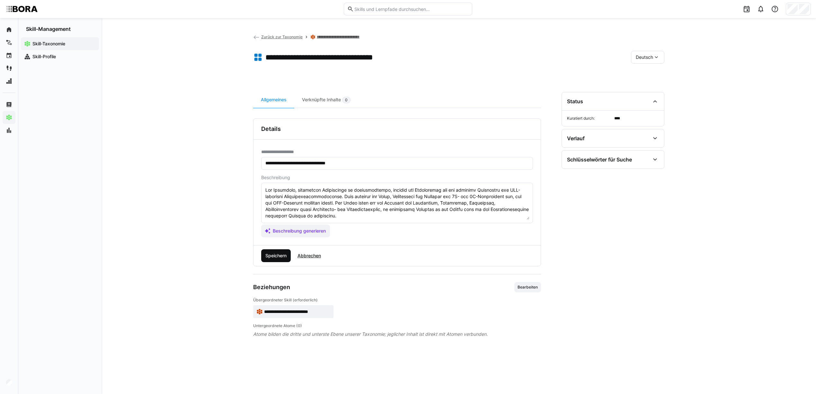
click at [285, 253] on span "Speichern" at bounding box center [275, 255] width 23 height 6
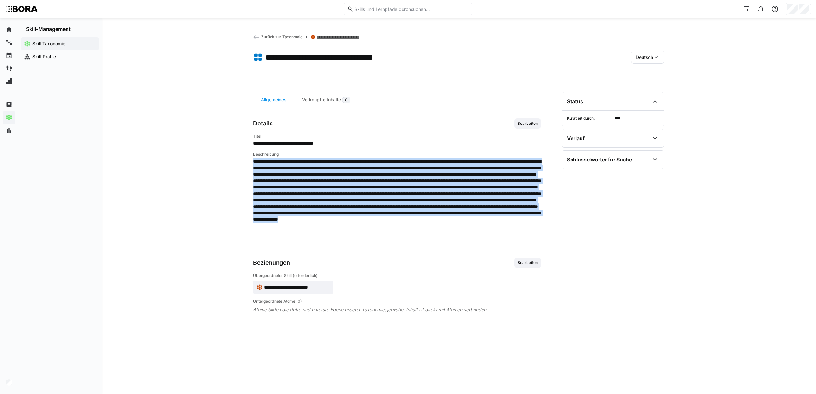
drag, startPoint x: 254, startPoint y: 162, endPoint x: 499, endPoint y: 237, distance: 255.8
click at [499, 237] on span at bounding box center [397, 200] width 288 height 84
copy span "**********"
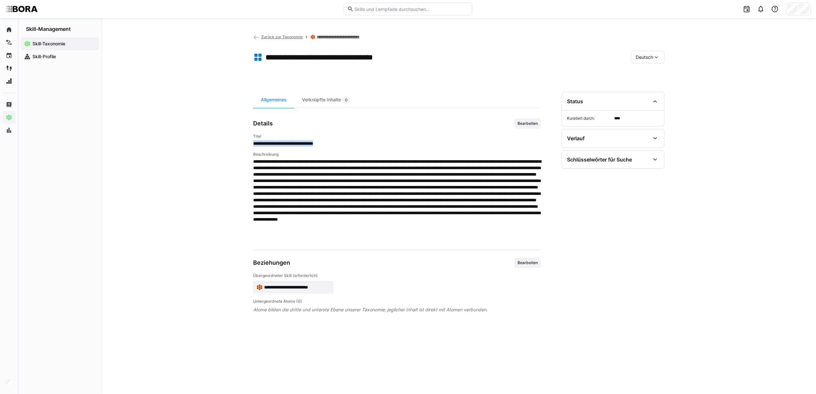
drag, startPoint x: 254, startPoint y: 142, endPoint x: 335, endPoint y: 145, distance: 81.4
click at [335, 145] on span "**********" at bounding box center [397, 143] width 288 height 6
copy span "**********"
click at [529, 124] on span "Bearbeiten" at bounding box center [528, 123] width 22 height 5
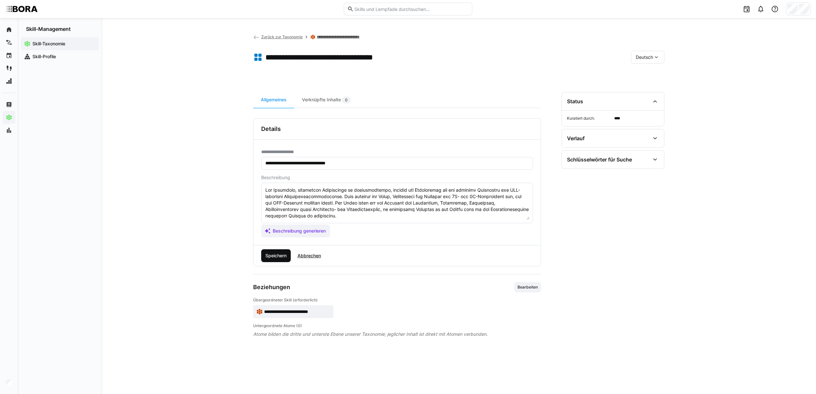
click at [277, 256] on span "Speichern" at bounding box center [275, 255] width 23 height 6
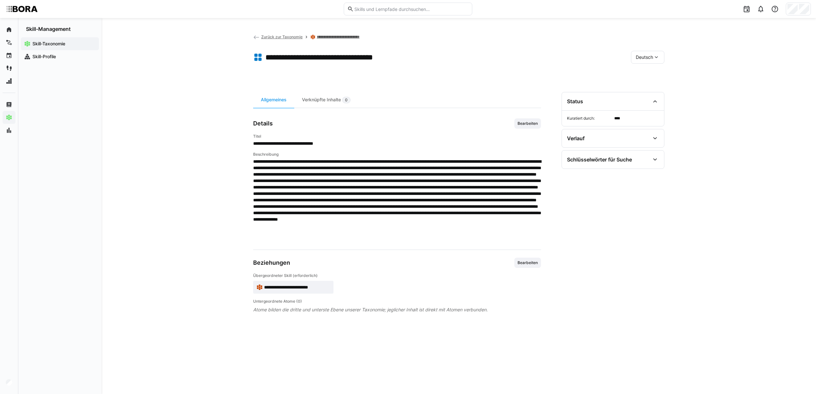
click at [640, 57] on span "Deutsch" at bounding box center [644, 57] width 17 height 6
click at [645, 85] on span "Englisch" at bounding box center [644, 87] width 17 height 6
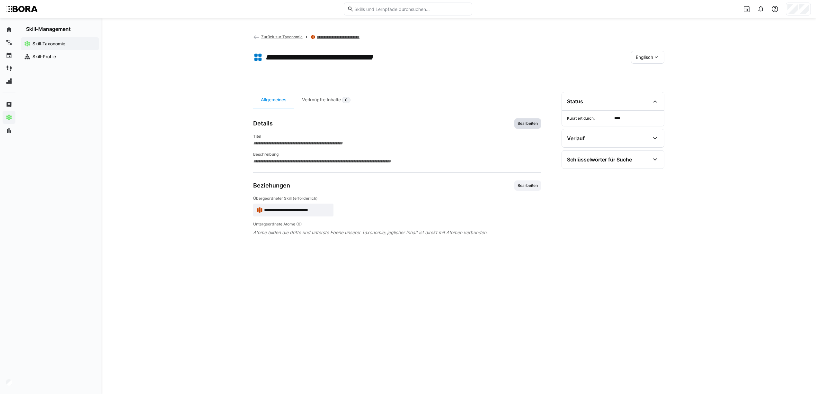
click at [535, 123] on span "Bearbeiten" at bounding box center [528, 123] width 22 height 5
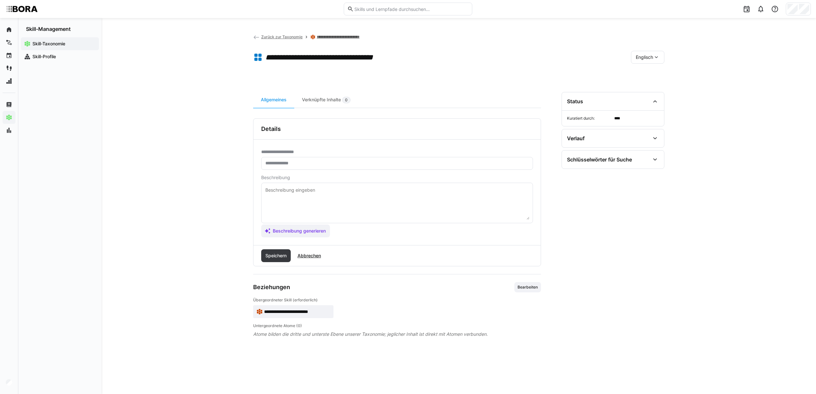
click at [319, 161] on input "text" at bounding box center [397, 163] width 265 height 6
paste input "**********"
type input "**********"
click at [322, 199] on textarea at bounding box center [397, 202] width 265 height 33
paste textarea "The ability to interpret technical drawings involves understanding and correctl…"
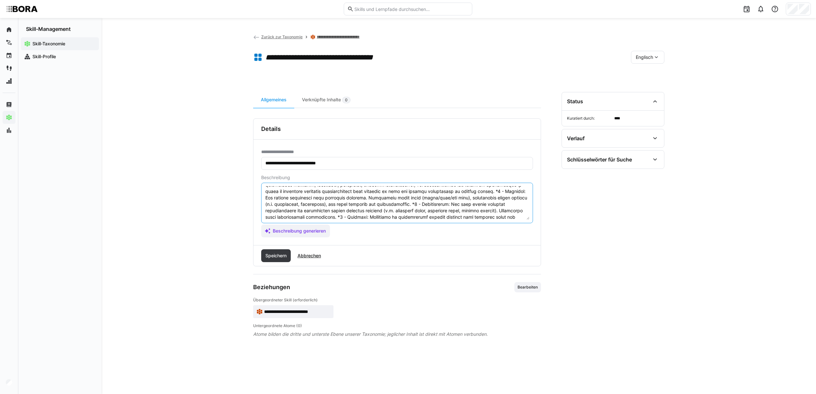
scroll to position [24, 0]
click at [449, 200] on textarea at bounding box center [397, 202] width 265 height 33
click at [447, 194] on textarea at bounding box center [397, 202] width 265 height 33
type textarea "The ability to interpret technical drawings involves understanding and correctl…"
click at [280, 256] on span "Speichern" at bounding box center [275, 255] width 23 height 6
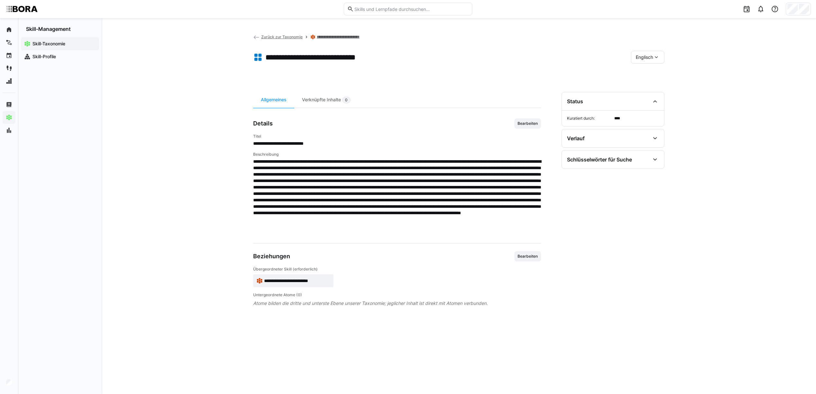
click at [179, 71] on div "**********" at bounding box center [459, 206] width 715 height 376
click at [644, 56] on span "Englisch" at bounding box center [644, 57] width 17 height 6
click at [643, 71] on span "Deutsch" at bounding box center [644, 74] width 17 height 6
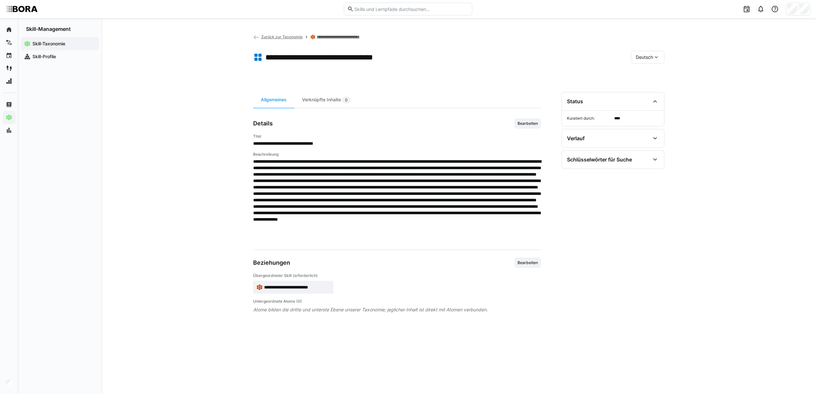
click at [645, 59] on span "Deutsch" at bounding box center [644, 57] width 17 height 6
click at [645, 85] on span "Englisch" at bounding box center [644, 87] width 17 height 6
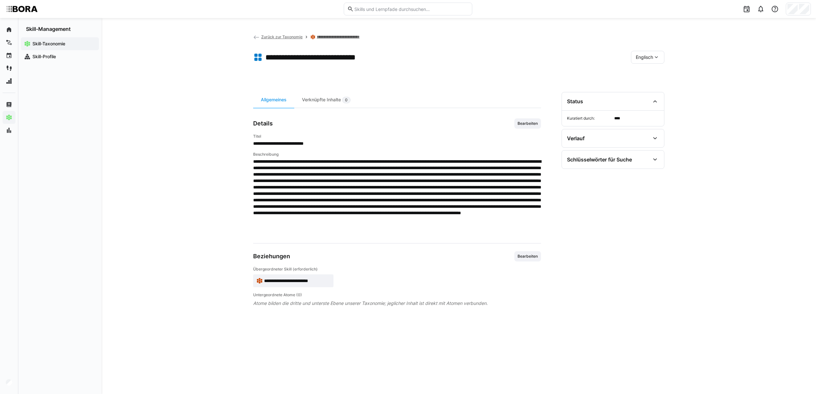
click at [643, 53] on div "Englisch" at bounding box center [647, 57] width 33 height 13
click at [644, 69] on div "Deutsch" at bounding box center [647, 73] width 34 height 13
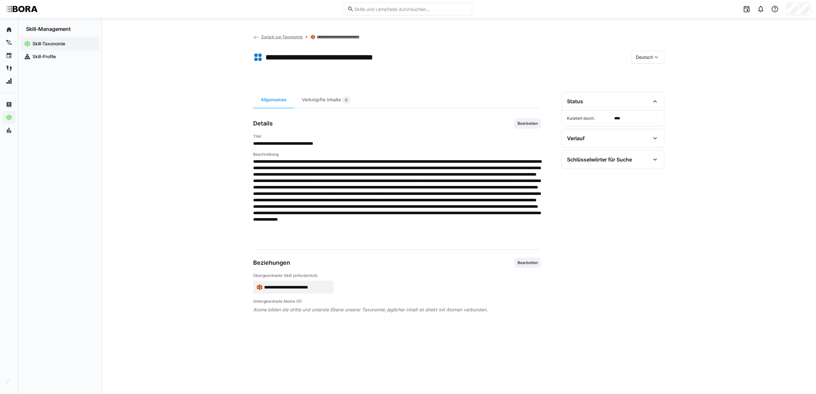
click at [659, 59] on eds-icon at bounding box center [656, 57] width 6 height 6
click at [650, 90] on span "Englisch" at bounding box center [644, 87] width 17 height 6
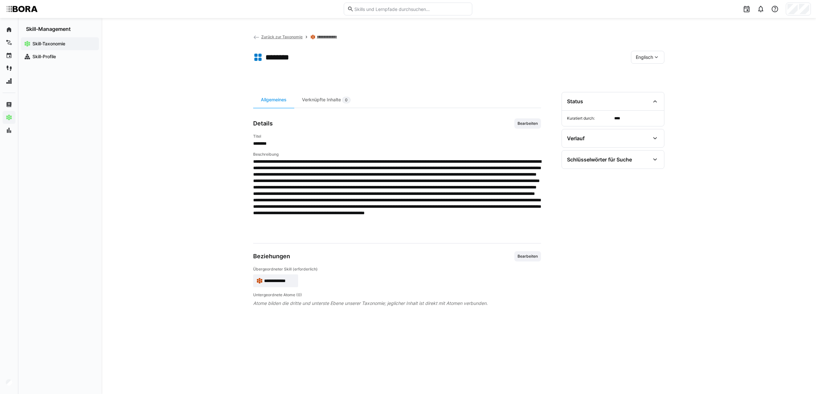
click at [640, 57] on span "Englisch" at bounding box center [644, 57] width 17 height 6
click at [640, 73] on span "Deutsch" at bounding box center [644, 74] width 17 height 6
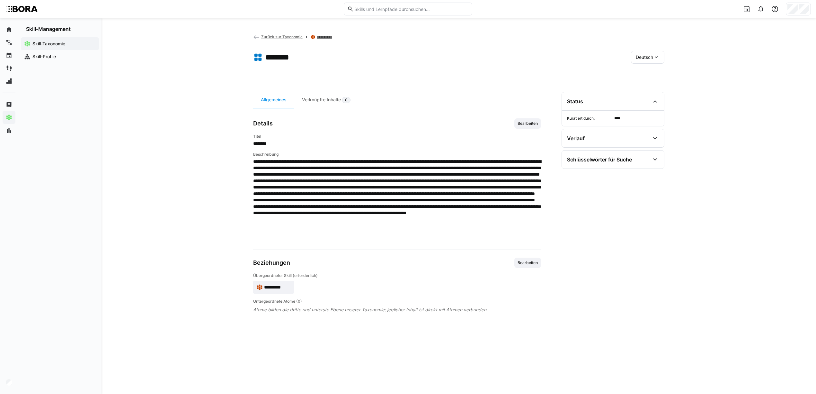
click at [256, 35] on eds-icon at bounding box center [256, 37] width 6 height 6
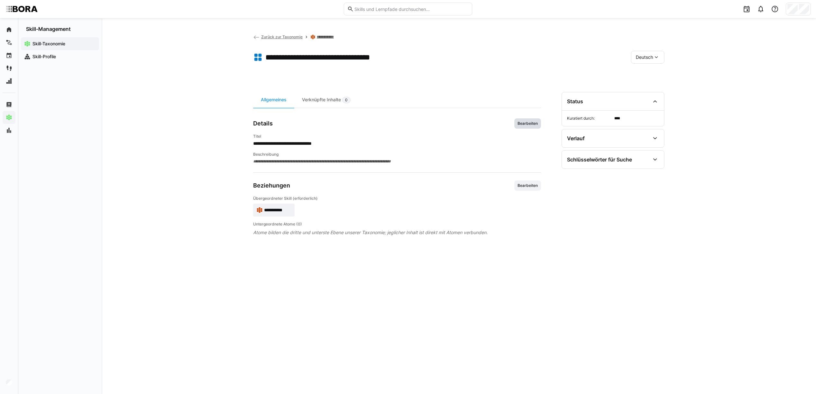
click at [530, 121] on span "Bearbeiten" at bounding box center [528, 123] width 22 height 5
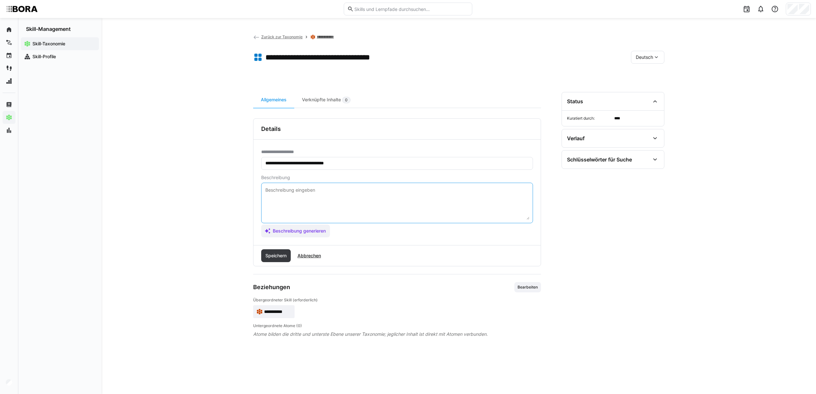
click at [376, 200] on textarea at bounding box center [397, 202] width 265 height 33
click at [274, 193] on textarea at bounding box center [397, 202] width 265 height 33
paste textarea "5 Loremips Dol sitametconsec Adipiscinge, sed doei Temporincididuntu lab. Etdol…"
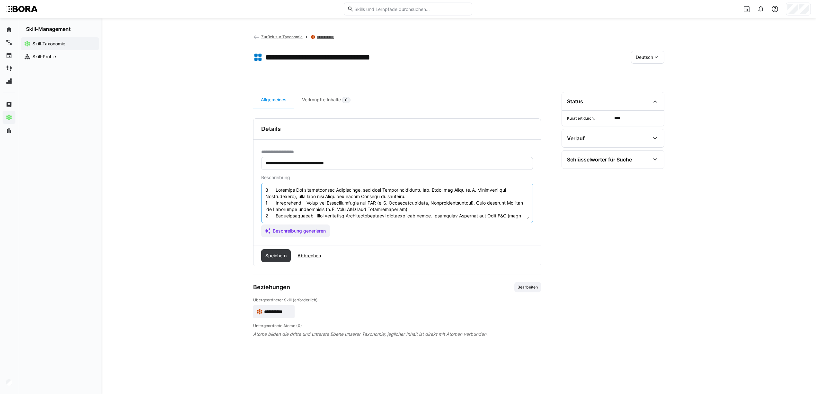
scroll to position [38, 0]
click at [269, 188] on textarea at bounding box center [397, 202] width 265 height 33
drag, startPoint x: 265, startPoint y: 190, endPoint x: 277, endPoint y: 191, distance: 11.3
click at [277, 191] on textarea at bounding box center [397, 202] width 265 height 33
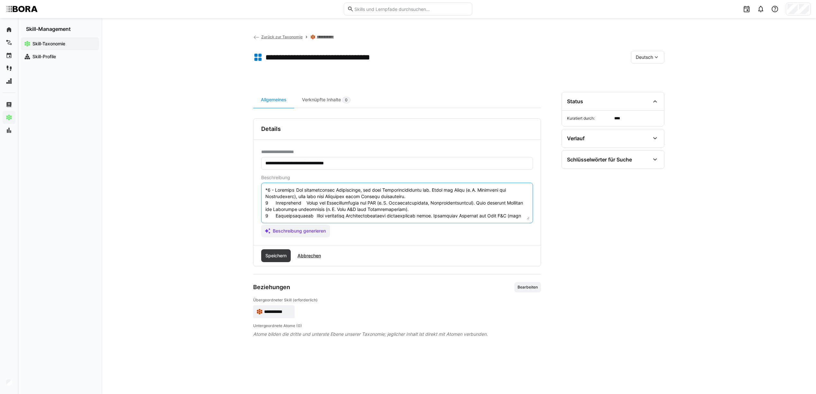
click at [294, 188] on textarea at bounding box center [397, 202] width 265 height 33
click at [277, 203] on textarea at bounding box center [397, 202] width 265 height 33
drag, startPoint x: 298, startPoint y: 201, endPoint x: 306, endPoint y: 202, distance: 8.1
click at [306, 202] on textarea at bounding box center [397, 202] width 265 height 33
click at [416, 209] on textarea at bounding box center [397, 202] width 265 height 33
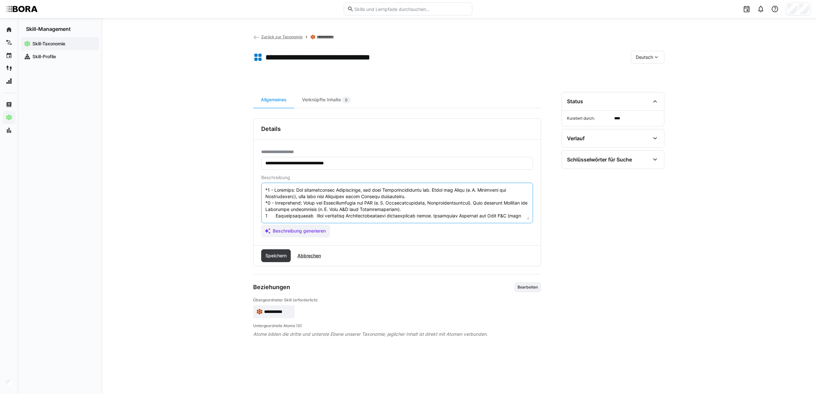
scroll to position [39, 0]
drag, startPoint x: 266, startPoint y: 217, endPoint x: 274, endPoint y: 193, distance: 24.8
click at [273, 193] on textarea at bounding box center [397, 202] width 265 height 33
drag, startPoint x: 265, startPoint y: 204, endPoint x: 274, endPoint y: 206, distance: 9.5
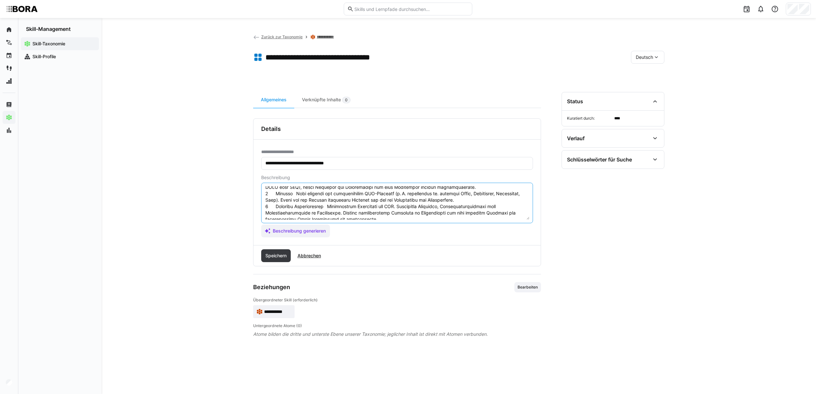
click at [274, 206] on textarea at bounding box center [397, 202] width 265 height 33
click at [265, 193] on textarea at bounding box center [397, 202] width 265 height 33
drag, startPoint x: 276, startPoint y: 206, endPoint x: 323, endPoint y: 206, distance: 47.6
click at [323, 206] on textarea at bounding box center [397, 202] width 265 height 33
click at [289, 192] on textarea at bounding box center [397, 202] width 265 height 33
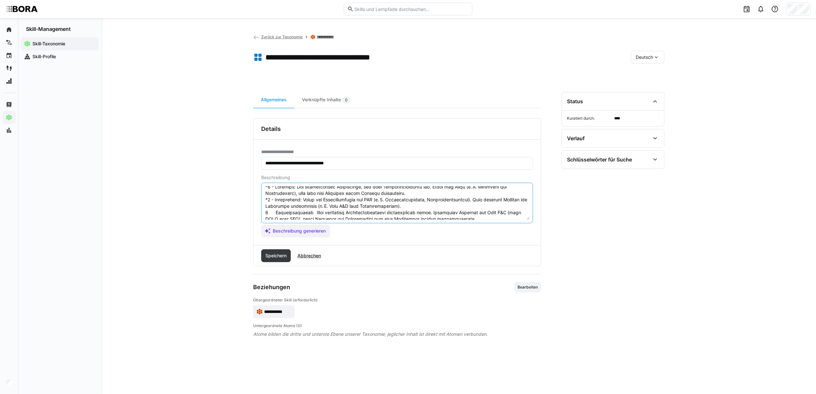
scroll to position [0, 0]
drag, startPoint x: 296, startPoint y: 193, endPoint x: 283, endPoint y: 196, distance: 13.0
click at [283, 196] on textarea at bounding box center [397, 202] width 265 height 33
click at [277, 210] on textarea at bounding box center [397, 202] width 265 height 33
click at [267, 215] on textarea at bounding box center [397, 202] width 265 height 33
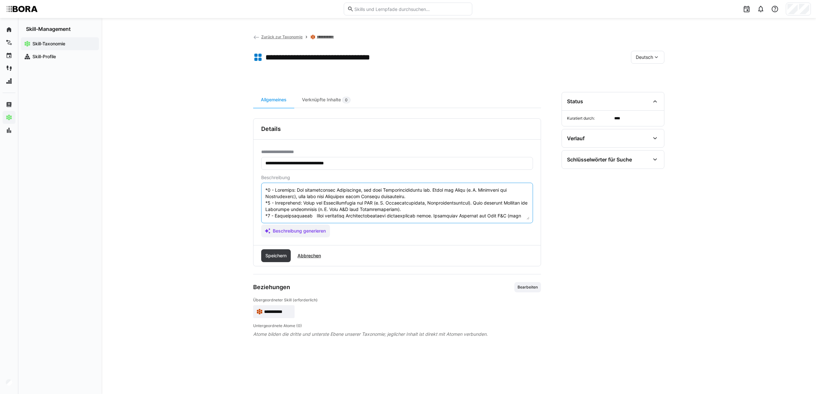
click at [309, 215] on textarea at bounding box center [397, 202] width 265 height 33
click at [270, 190] on textarea at bounding box center [397, 202] width 265 height 33
click at [291, 188] on textarea at bounding box center [397, 202] width 265 height 33
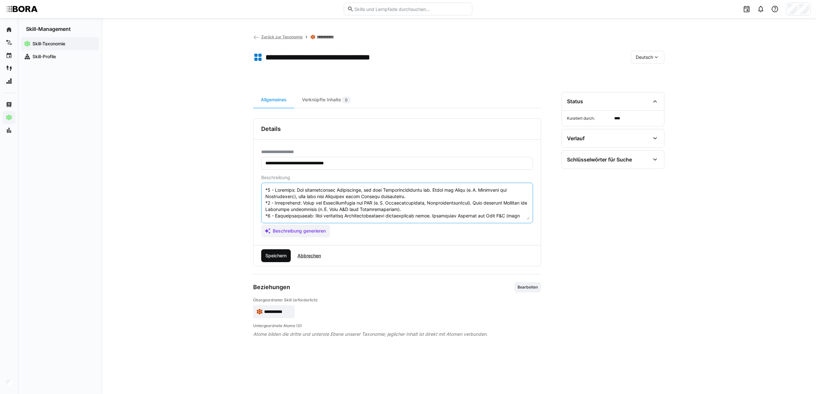
type textarea "*1 - Anfänger: Hat grundlegendes Verständnis, was eine Messsystemanalyse ist. K…"
click at [279, 255] on span "Speichern" at bounding box center [275, 255] width 23 height 6
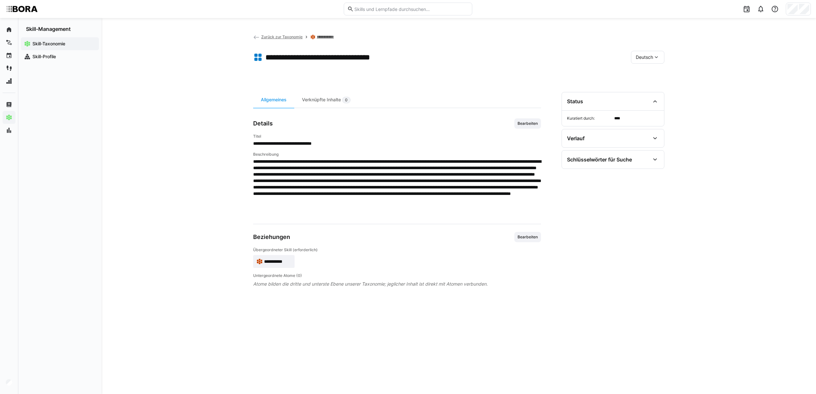
click at [184, 235] on div "**********" at bounding box center [459, 206] width 715 height 376
click at [531, 124] on span "Bearbeiten" at bounding box center [528, 123] width 22 height 5
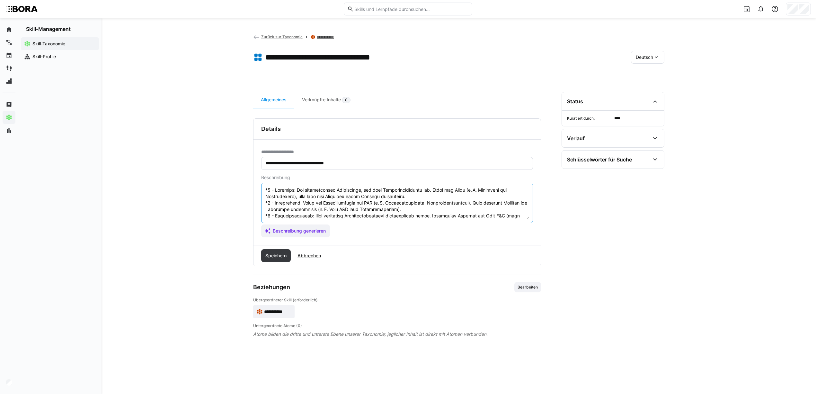
click at [266, 189] on textarea at bounding box center [397, 202] width 265 height 33
paste textarea "Die Durchführung von Messsystemanalysen (MSA) dient der Bewertung der Genauigke…"
type textarea "Die Durchführung von Messsystemanalysen (MSA) dient der Bewertung der Genauigke…"
click at [280, 258] on span "Speichern" at bounding box center [275, 255] width 23 height 6
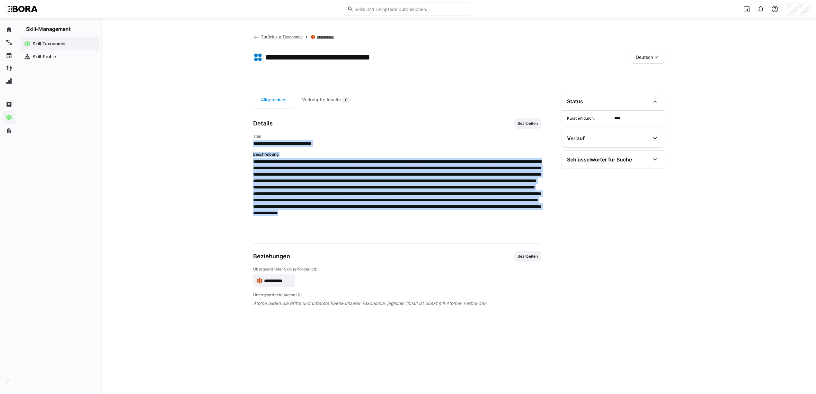
drag, startPoint x: 254, startPoint y: 144, endPoint x: 387, endPoint y: 233, distance: 159.9
click at [387, 233] on div "**********" at bounding box center [397, 185] width 288 height 102
copy div "**********"
click at [534, 122] on span "Bearbeiten" at bounding box center [528, 123] width 22 height 5
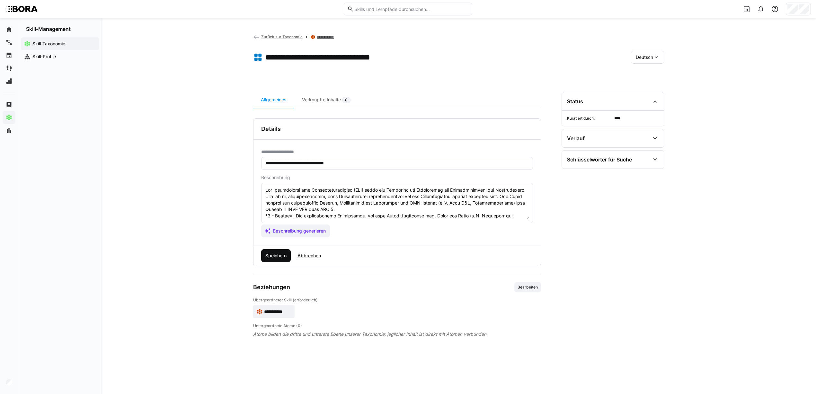
click at [283, 254] on span "Speichern" at bounding box center [275, 255] width 23 height 6
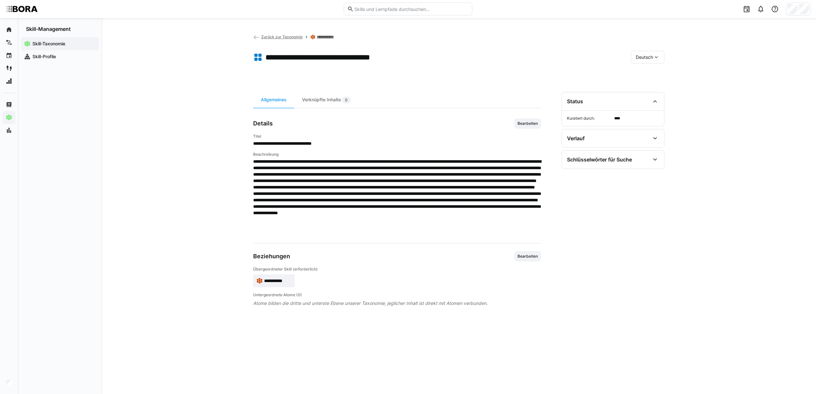
click at [646, 59] on span "Deutsch" at bounding box center [644, 57] width 17 height 6
click at [641, 86] on span "Englisch" at bounding box center [644, 87] width 17 height 6
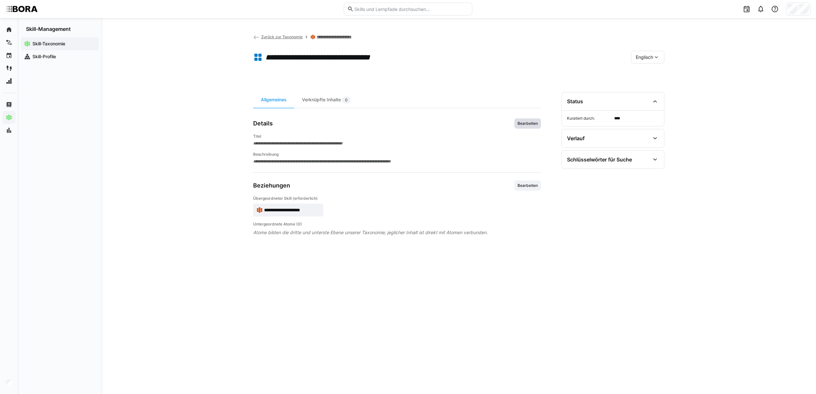
click at [529, 125] on span "Bearbeiten" at bounding box center [528, 123] width 22 height 5
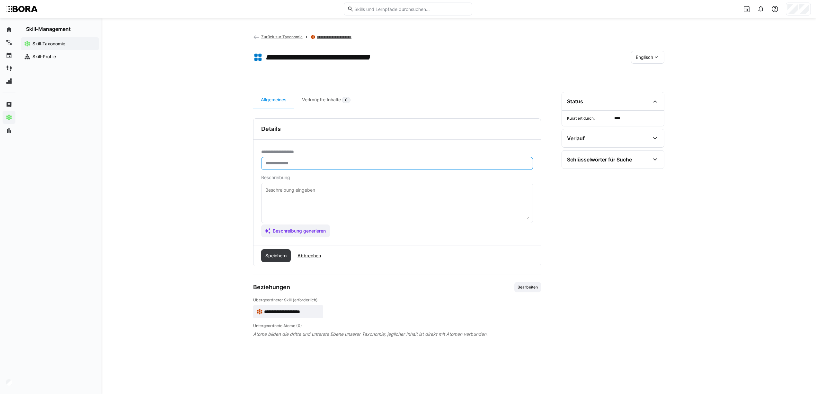
click at [287, 163] on input "text" at bounding box center [397, 163] width 265 height 6
paste input "**********"
type input "**********"
click at [326, 198] on textarea at bounding box center [397, 202] width 265 height 33
paste textarea "Measurement system analyses (MSA) are performed to evaluate the accuracy and re…"
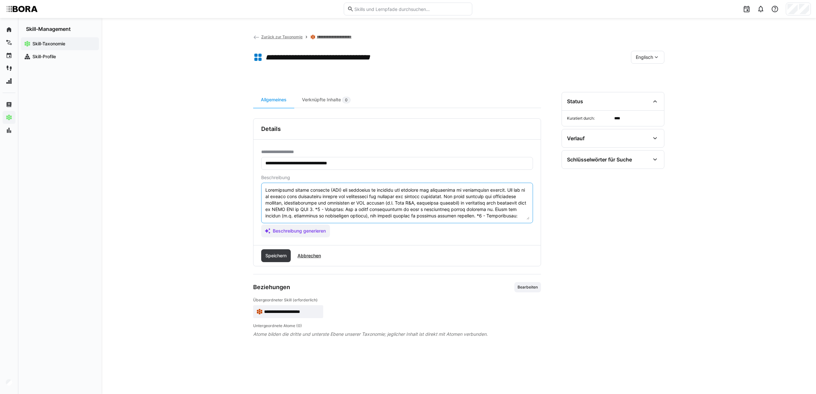
scroll to position [50, 0]
click at [315, 203] on textarea at bounding box center [397, 202] width 265 height 33
click at [368, 198] on textarea at bounding box center [397, 202] width 265 height 33
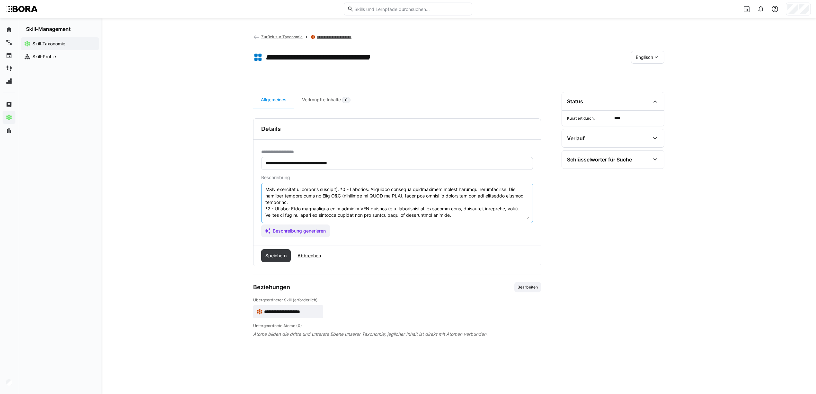
click at [419, 189] on textarea at bounding box center [397, 202] width 265 height 33
click at [288, 206] on textarea at bounding box center [397, 202] width 265 height 33
click at [360, 207] on textarea at bounding box center [397, 202] width 265 height 33
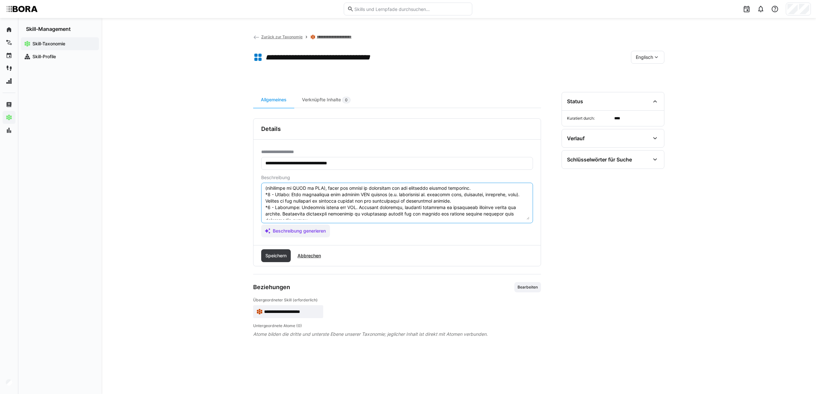
scroll to position [64, 0]
type textarea "Measurement system analyses (MSA) are performed to evaluate the accuracy and re…"
click at [282, 257] on span "Speichern" at bounding box center [275, 255] width 23 height 6
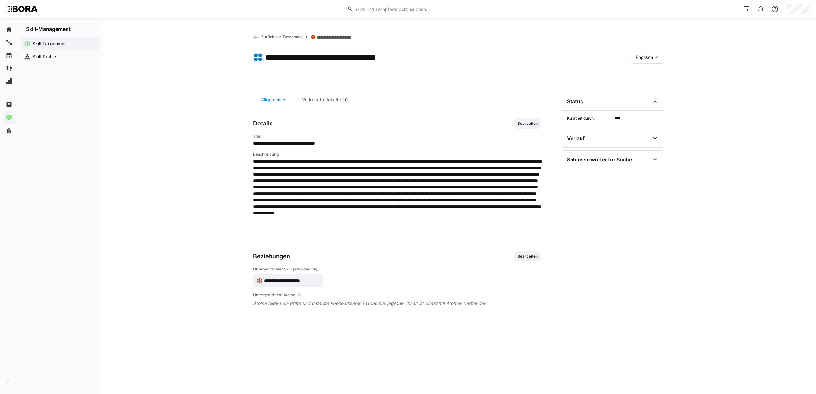
click at [642, 54] on span "Englisch" at bounding box center [644, 57] width 17 height 6
click at [643, 71] on span "Deutsch" at bounding box center [644, 74] width 17 height 6
click at [485, 39] on app-toolbar "**********" at bounding box center [458, 39] width 411 height 12
click at [646, 56] on span "Deutsch" at bounding box center [644, 57] width 17 height 6
click at [646, 84] on span "Englisch" at bounding box center [644, 87] width 17 height 6
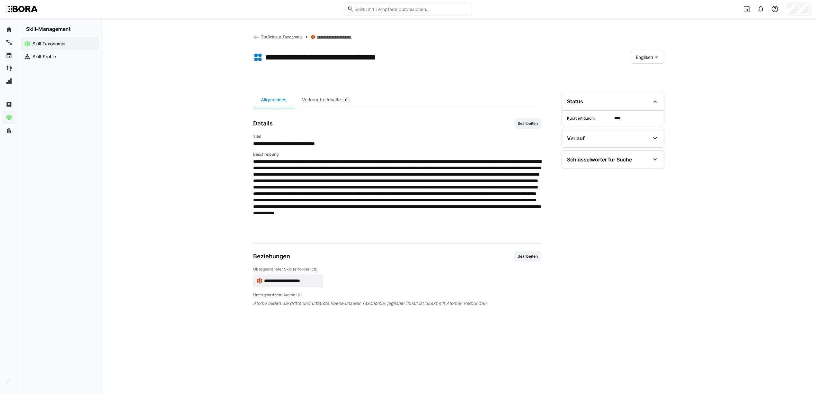
click at [652, 58] on span "Englisch" at bounding box center [644, 57] width 17 height 6
click at [648, 73] on span "Deutsch" at bounding box center [644, 74] width 17 height 6
click at [228, 80] on div "**********" at bounding box center [459, 206] width 715 height 376
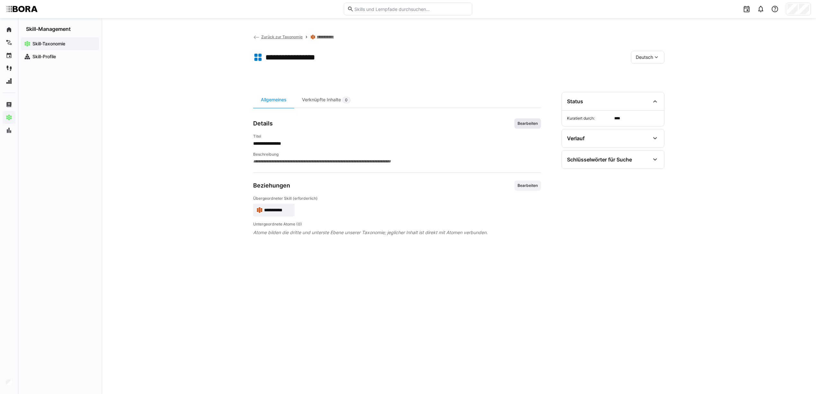
click at [523, 123] on span "Bearbeiten" at bounding box center [528, 123] width 22 height 5
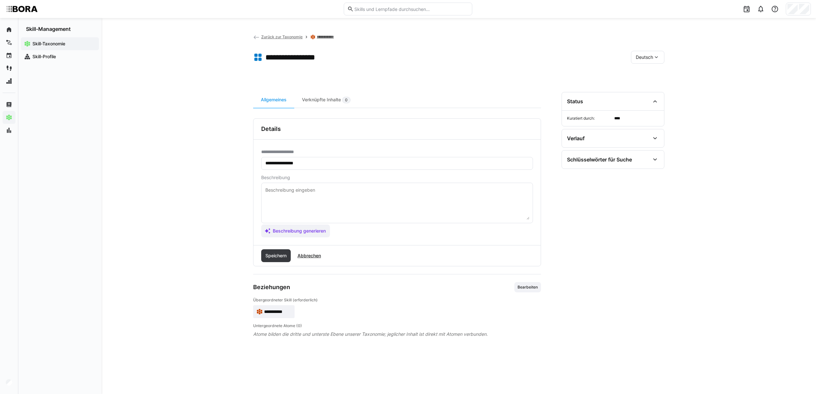
click at [296, 197] on textarea at bounding box center [397, 202] width 265 height 33
paste textarea "Lorem ips dolorsitametcon Adipis elits Doeiusmo-Temporinc (u. L. Etdolor, Magna…"
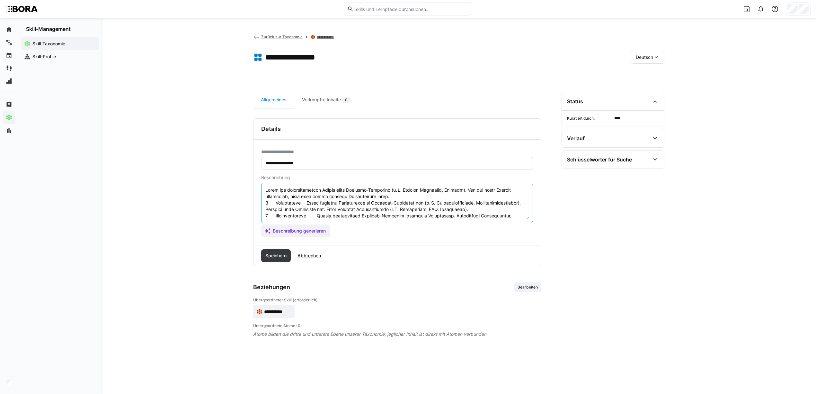
scroll to position [57, 0]
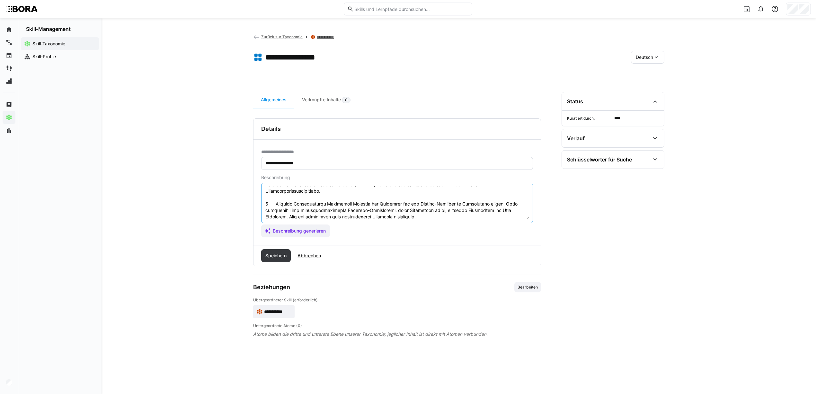
click at [266, 189] on textarea at bounding box center [397, 202] width 265 height 33
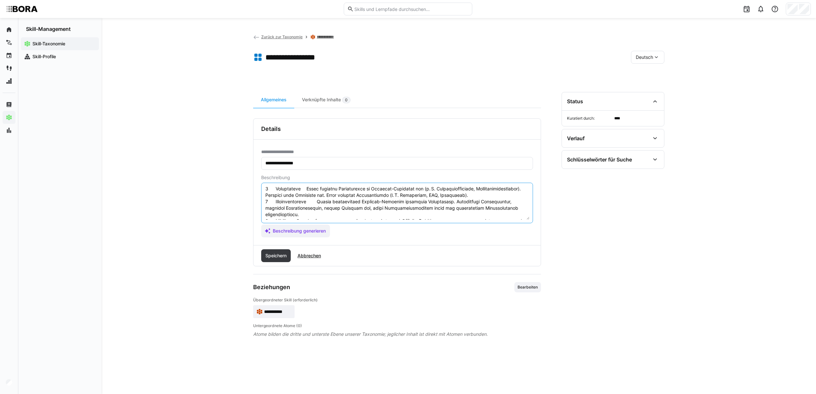
scroll to position [0, 0]
drag, startPoint x: 276, startPoint y: 189, endPoint x: 267, endPoint y: 189, distance: 9.0
click at [267, 189] on textarea at bounding box center [397, 202] width 265 height 33
click at [274, 202] on textarea at bounding box center [397, 202] width 265 height 33
click at [264, 202] on eds-input at bounding box center [397, 202] width 272 height 40
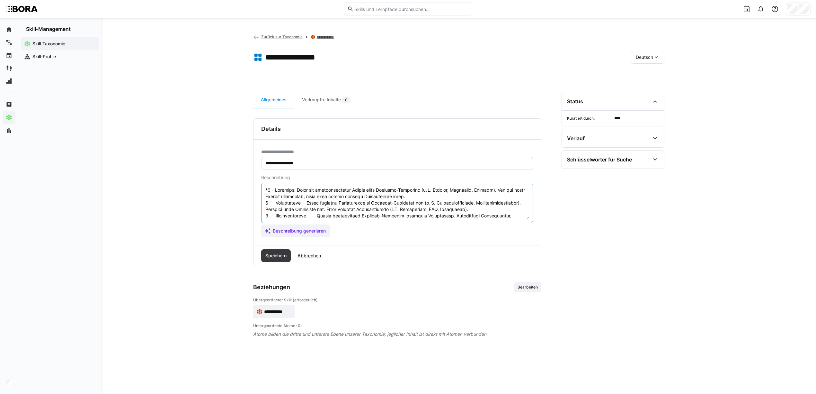
click at [265, 202] on textarea at bounding box center [397, 202] width 265 height 33
click at [267, 215] on textarea at bounding box center [397, 202] width 265 height 33
click at [266, 190] on textarea at bounding box center [397, 202] width 265 height 33
click at [331, 205] on textarea at bounding box center [397, 202] width 265 height 33
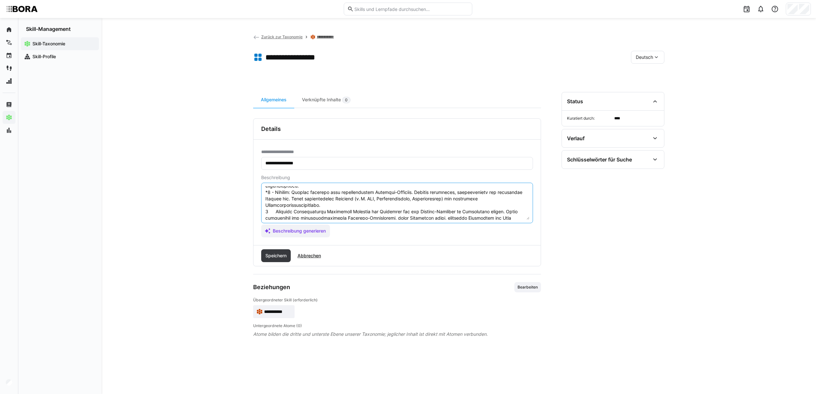
click at [266, 211] on textarea at bounding box center [397, 202] width 265 height 33
drag, startPoint x: 274, startPoint y: 211, endPoint x: 324, endPoint y: 210, distance: 49.5
click at [324, 210] on textarea at bounding box center [397, 202] width 265 height 33
type textarea "*5 - Loremips: Dolor sit ametconsectetur Adipis elits Doeiusmo-Temporinc (u. L.…"
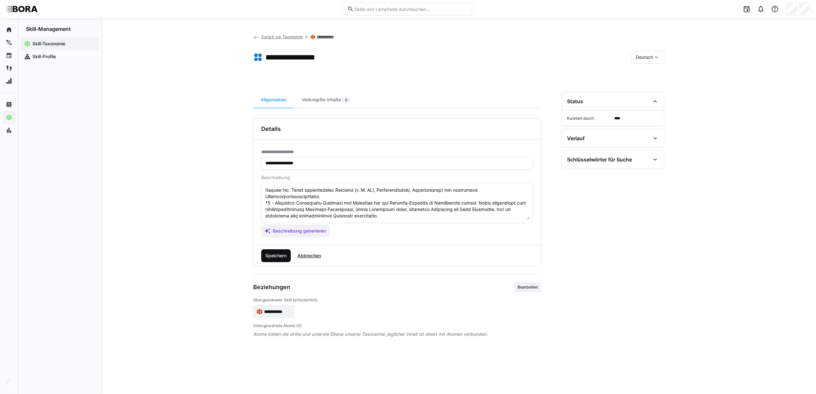
click at [286, 254] on span "Speichern" at bounding box center [275, 255] width 23 height 6
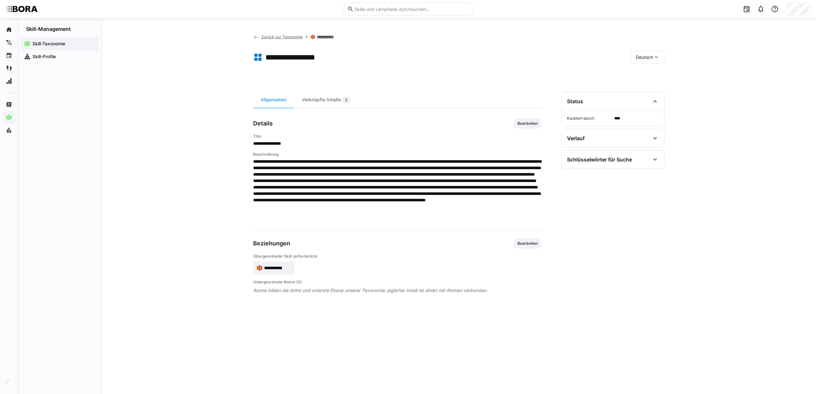
click at [165, 125] on div "**********" at bounding box center [459, 206] width 715 height 376
click at [532, 124] on span "Bearbeiten" at bounding box center [528, 123] width 22 height 5
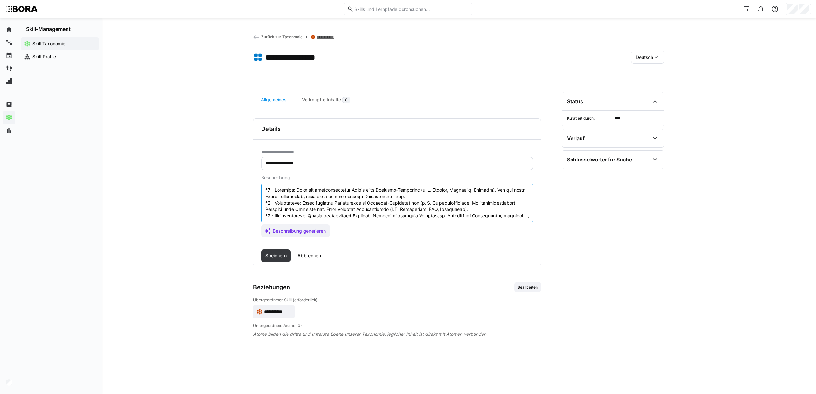
click at [265, 188] on textarea at bounding box center [397, 202] width 265 height 33
paste textarea "Der Skill „Sourcing-Projekte“ umfasst die strukturierte Planung und Durchführun…"
click at [461, 195] on textarea at bounding box center [397, 202] width 265 height 33
type textarea "Lor Ipsum „Dolorsit-Ametcons“ adipisc eli seddoeiusmodt Incidid utl Etdoloremag…"
click at [286, 256] on span "Speichern" at bounding box center [275, 255] width 23 height 6
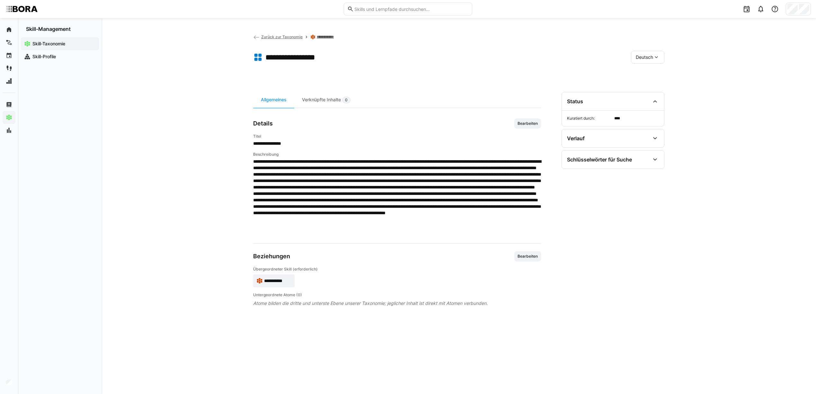
click at [254, 143] on span "**********" at bounding box center [397, 143] width 288 height 6
click at [253, 143] on div "**********" at bounding box center [459, 206] width 715 height 376
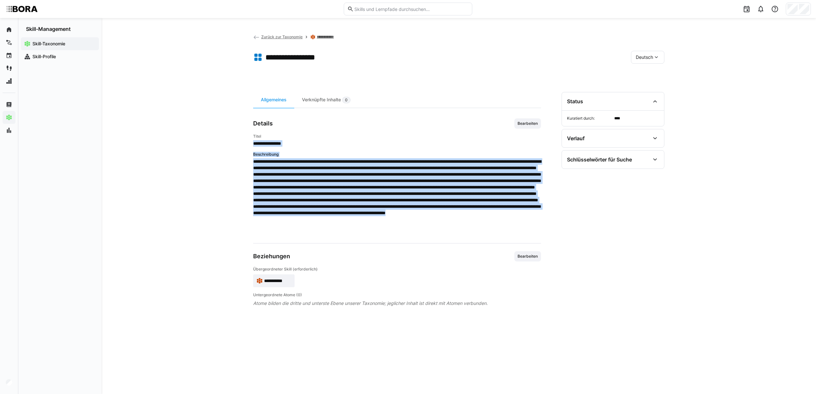
drag, startPoint x: 254, startPoint y: 143, endPoint x: 485, endPoint y: 235, distance: 248.2
click at [485, 235] on div "**********" at bounding box center [397, 185] width 288 height 102
copy div "**********"
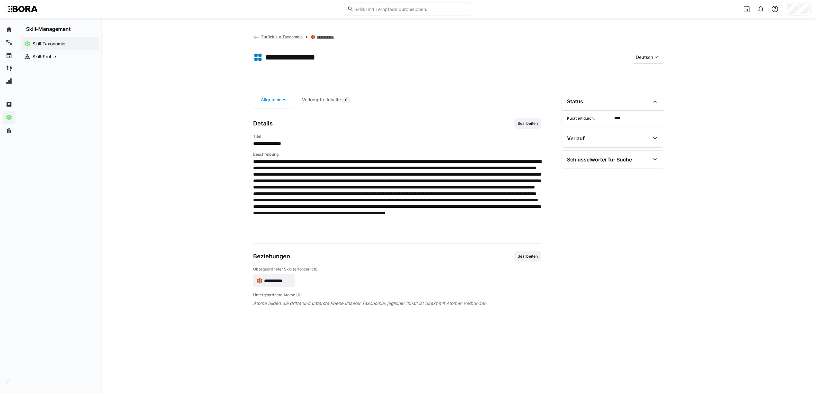
click at [446, 135] on h4 "Titel" at bounding box center [397, 136] width 288 height 5
click at [662, 56] on div "Deutsch" at bounding box center [647, 57] width 33 height 13
click at [648, 85] on span "Englisch" at bounding box center [644, 87] width 17 height 6
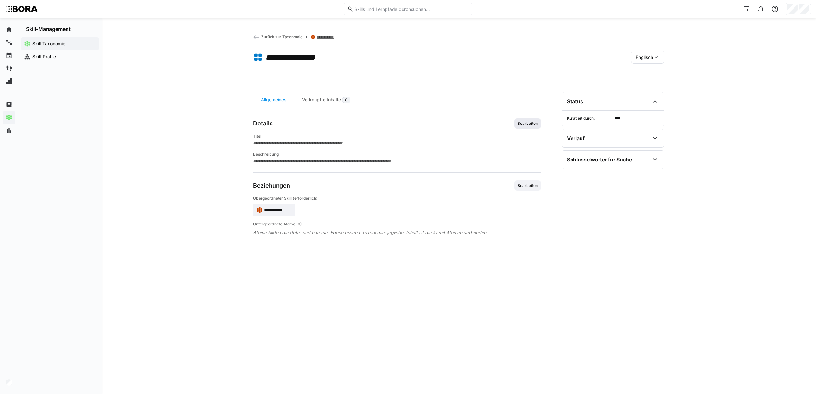
click at [528, 123] on span "Bearbeiten" at bounding box center [528, 123] width 22 height 5
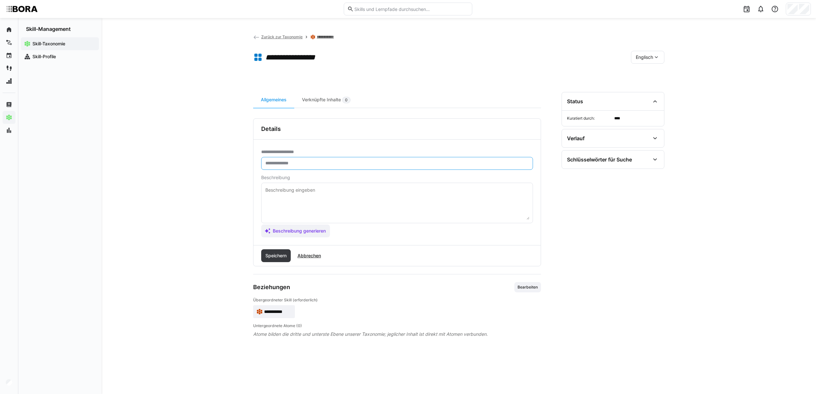
click at [284, 163] on input "text" at bounding box center [397, 163] width 265 height 6
paste input "**********"
type input "**********"
click at [292, 193] on textarea at bounding box center [397, 202] width 265 height 33
click at [278, 194] on textarea at bounding box center [397, 202] width 265 height 33
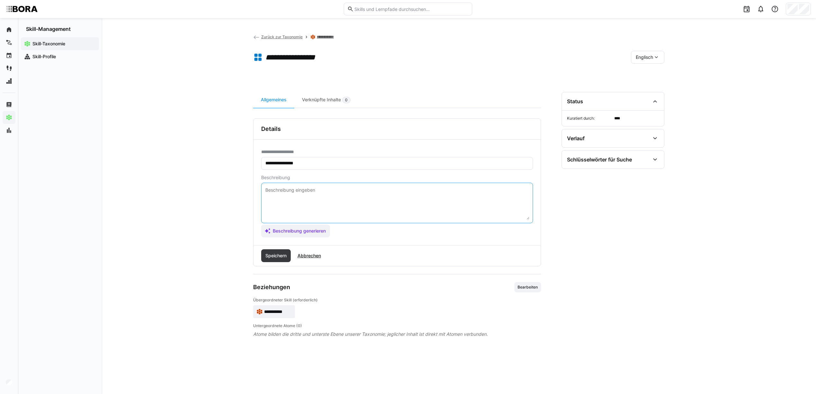
paste textarea "The ‘Sourcing Projects’ skill encompasses the structured planning and implement…"
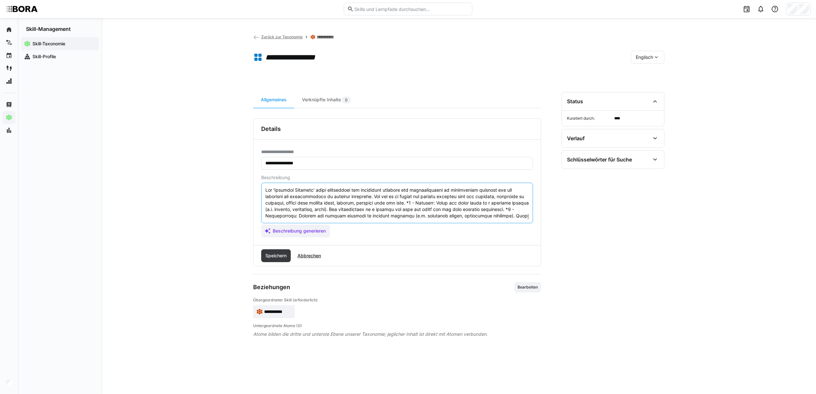
scroll to position [50, 0]
click at [289, 204] on textarea at bounding box center [397, 202] width 265 height 33
click at [293, 200] on textarea at bounding box center [397, 202] width 265 height 33
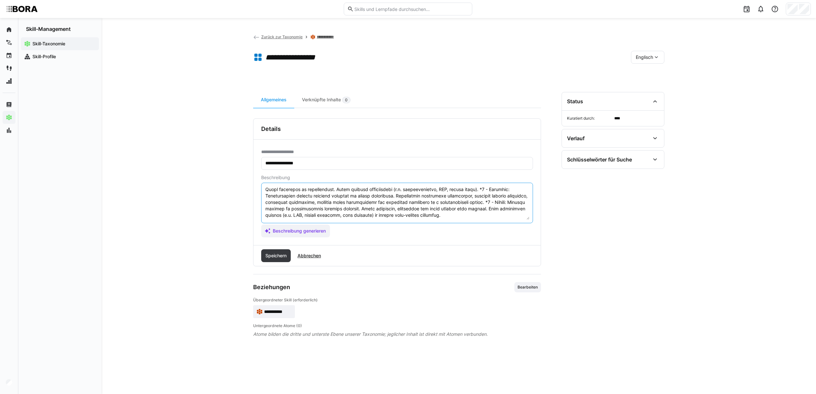
click at [516, 207] on textarea at bounding box center [397, 202] width 265 height 33
click at [468, 212] on textarea at bounding box center [397, 202] width 265 height 33
click at [466, 211] on textarea at bounding box center [397, 202] width 265 height 33
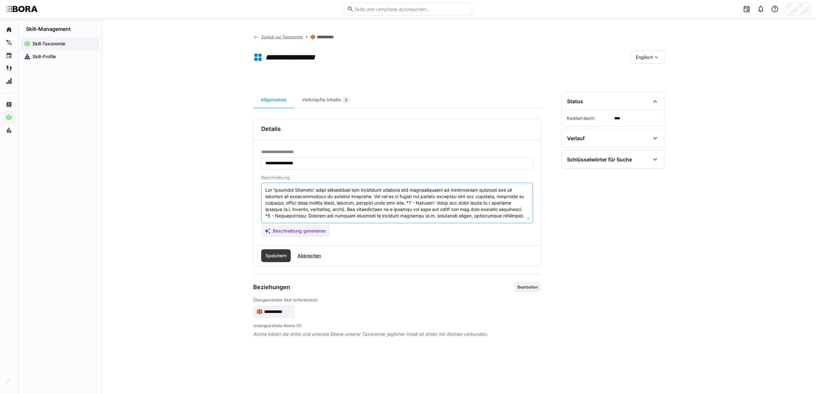
click at [407, 200] on textarea at bounding box center [397, 202] width 265 height 33
drag, startPoint x: 266, startPoint y: 190, endPoint x: 314, endPoint y: 186, distance: 47.7
click at [314, 186] on textarea at bounding box center [397, 202] width 265 height 33
type textarea "This skill encompasses the structured planning and implementation of procuremen…"
click at [276, 253] on span "Speichern" at bounding box center [275, 255] width 23 height 6
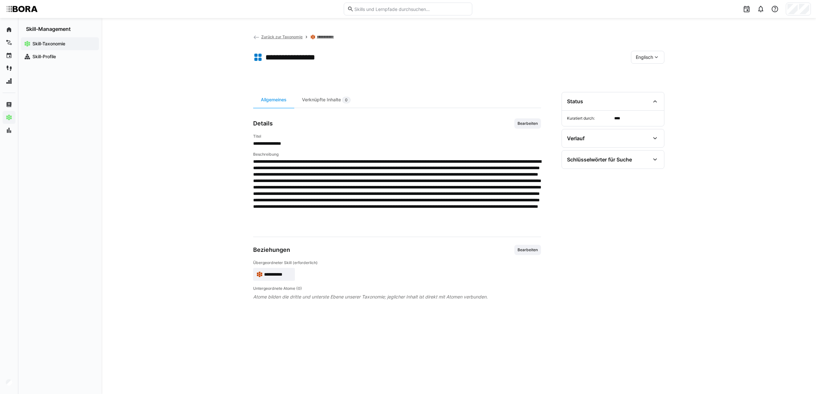
click at [657, 58] on eds-icon at bounding box center [656, 57] width 6 height 6
click at [653, 71] on span "Deutsch" at bounding box center [644, 74] width 17 height 6
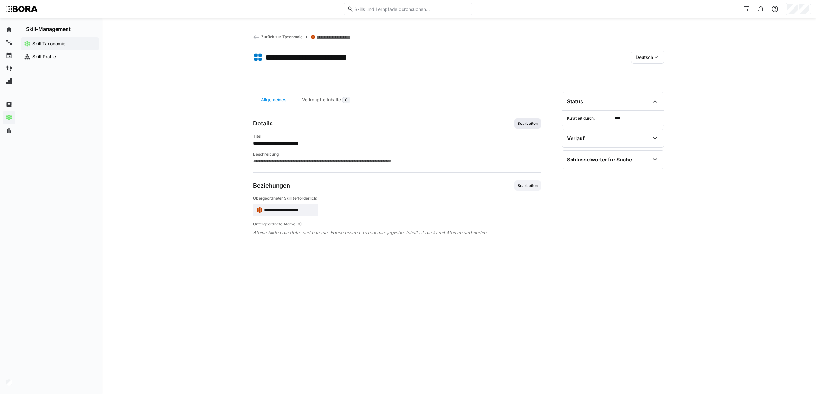
click at [517, 123] on span "Bearbeiten" at bounding box center [528, 123] width 22 height 5
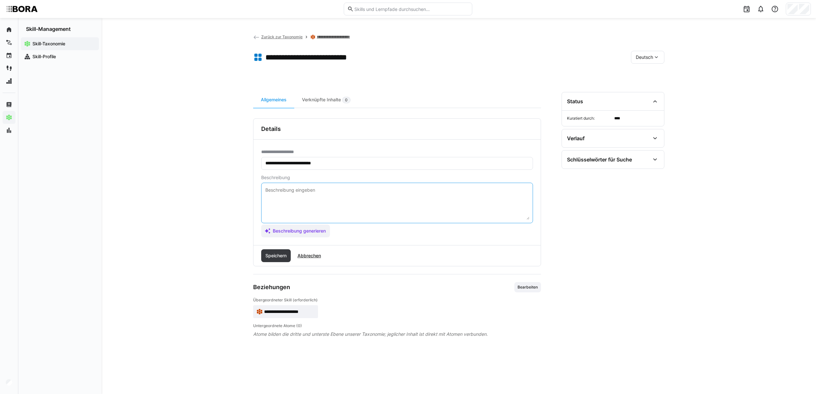
click at [344, 198] on textarea at bounding box center [397, 202] width 265 height 33
click at [298, 188] on textarea at bounding box center [397, 202] width 265 height 33
paste textarea "2 Loremips Dolor sit Ametcon adi Elitseddoeiusmod tem Incididun. Utlabore, etdo…"
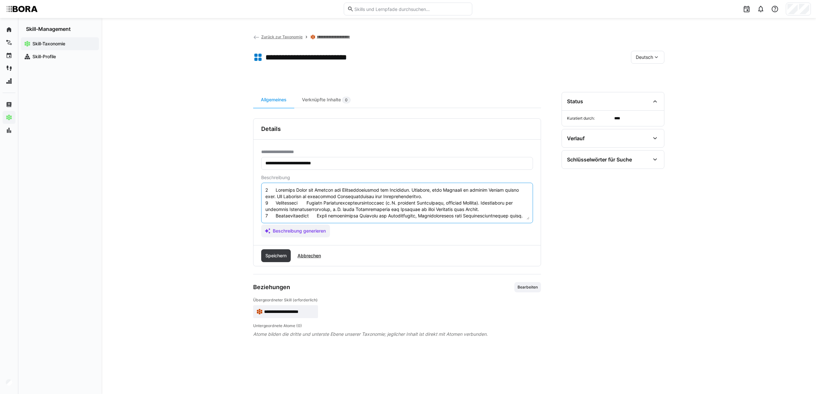
scroll to position [50, 0]
click at [275, 202] on textarea at bounding box center [397, 202] width 265 height 33
click at [264, 208] on eds-input at bounding box center [397, 202] width 272 height 40
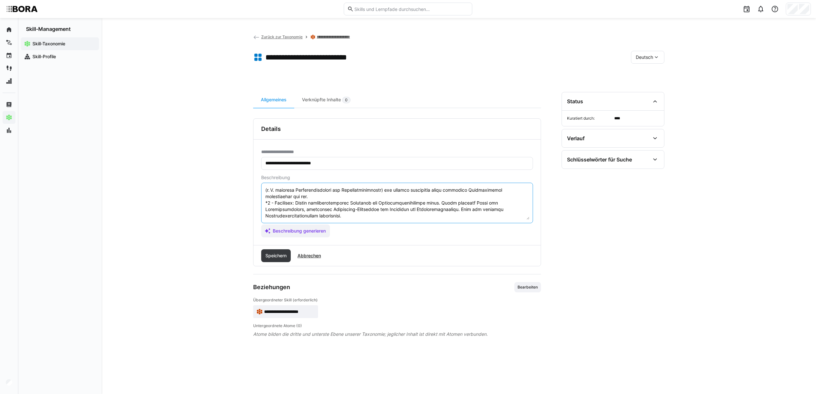
click at [268, 191] on textarea at bounding box center [397, 202] width 265 height 33
drag, startPoint x: 265, startPoint y: 193, endPoint x: 275, endPoint y: 200, distance: 12.3
click at [275, 200] on textarea at bounding box center [397, 202] width 265 height 33
click at [268, 191] on textarea at bounding box center [397, 202] width 265 height 33
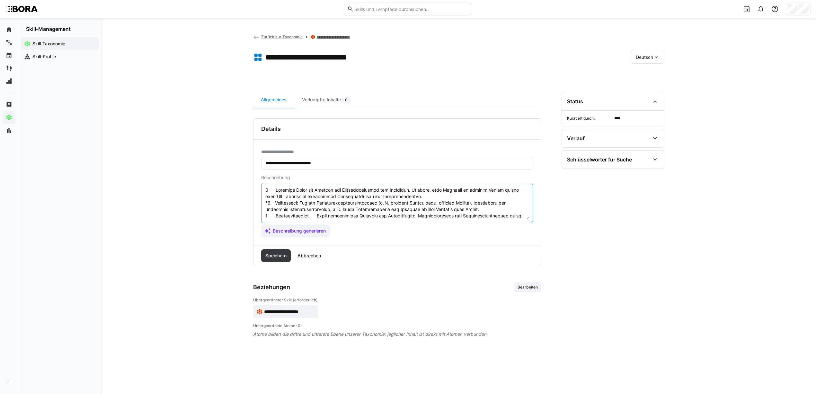
click at [267, 202] on textarea at bounding box center [397, 202] width 265 height 33
click at [265, 190] on textarea at bounding box center [397, 202] width 265 height 33
click at [265, 218] on textarea at bounding box center [397, 202] width 265 height 33
type textarea "*8 - Loremips: Dolor sit Ametcon adi Elitseddoeiusmod tem Incididun. Utlabore, …"
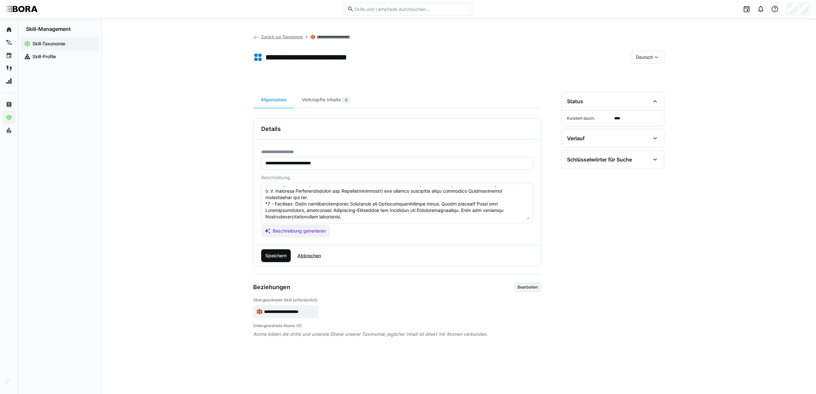
click at [283, 253] on span "Speichern" at bounding box center [275, 255] width 23 height 6
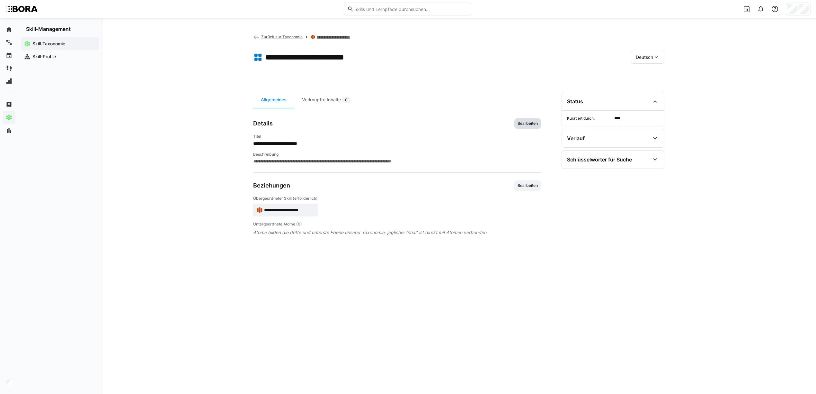
click at [536, 119] on span "Bearbeiten" at bounding box center [527, 123] width 27 height 10
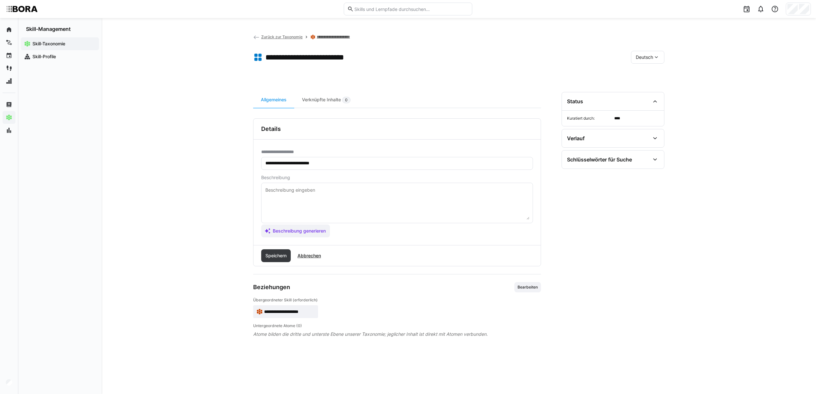
click at [301, 198] on textarea at bounding box center [397, 202] width 265 height 33
paste textarea "3 Loremips Dolor sitametconse Adipisci eli „Seddoeiusmodtemp“, „Incididuntutlab…"
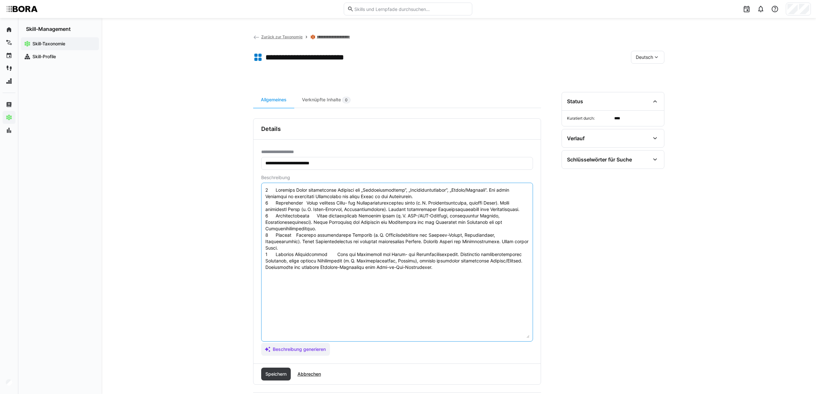
drag, startPoint x: 529, startPoint y: 218, endPoint x: 358, endPoint y: 254, distance: 174.4
click at [529, 335] on textarea at bounding box center [397, 262] width 265 height 152
drag, startPoint x: 265, startPoint y: 188, endPoint x: 275, endPoint y: 189, distance: 10.3
click at [275, 189] on textarea at bounding box center [397, 261] width 265 height 150
click at [293, 187] on textarea at bounding box center [397, 261] width 265 height 150
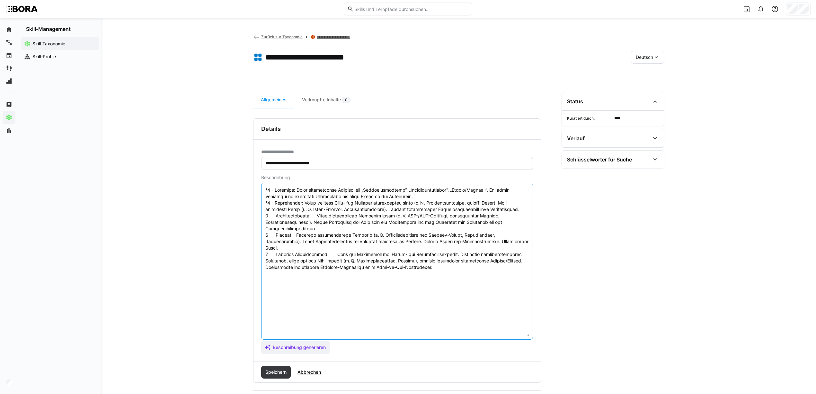
drag, startPoint x: 265, startPoint y: 220, endPoint x: 276, endPoint y: 221, distance: 11.6
click at [276, 221] on textarea at bounding box center [397, 261] width 265 height 150
drag, startPoint x: 267, startPoint y: 240, endPoint x: 275, endPoint y: 241, distance: 8.7
click at [275, 241] on textarea at bounding box center [397, 261] width 265 height 150
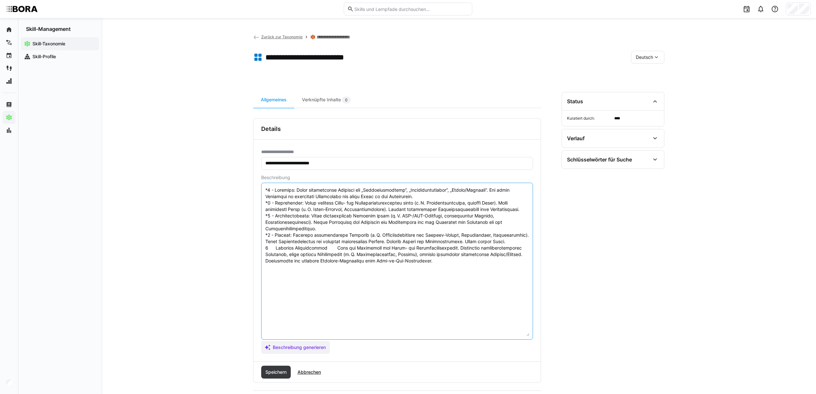
drag, startPoint x: 265, startPoint y: 253, endPoint x: 324, endPoint y: 252, distance: 58.5
click at [324, 252] on textarea at bounding box center [397, 261] width 265 height 150
type textarea "*1 - Anfänger: Kennt grundlegende Begriffe wie „Lieferantenbasis“, „Beschaffung…"
click at [270, 373] on span "Speichern" at bounding box center [275, 372] width 23 height 6
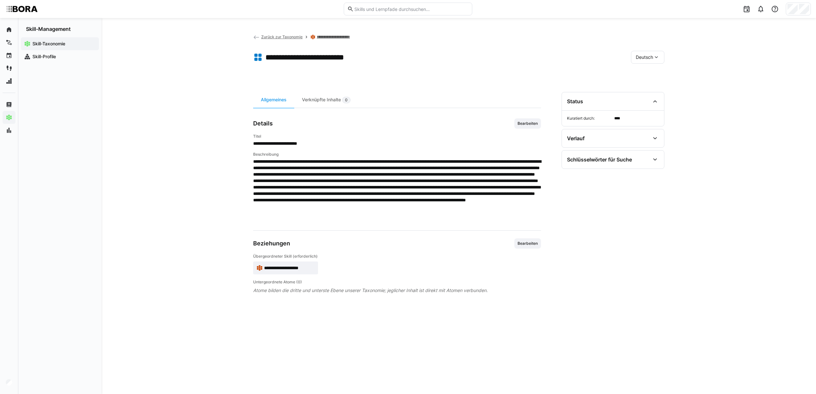
click at [180, 125] on div "**********" at bounding box center [459, 206] width 715 height 376
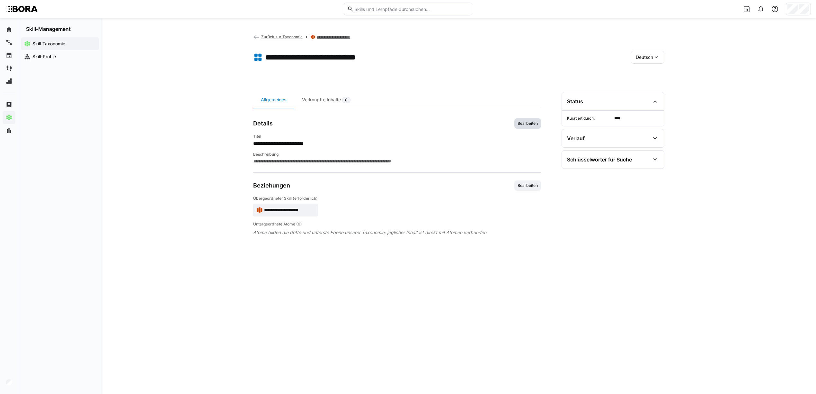
click at [533, 121] on span "Bearbeiten" at bounding box center [528, 123] width 22 height 5
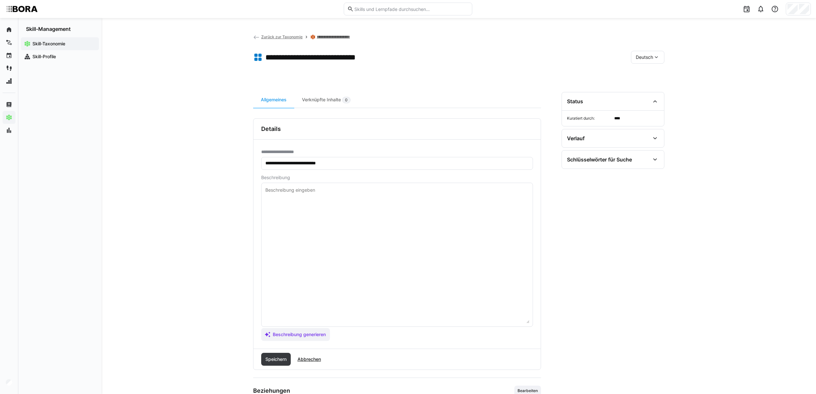
drag, startPoint x: 528, startPoint y: 219, endPoint x: 506, endPoint y: 327, distance: 110.5
click at [540, 323] on div "**********" at bounding box center [397, 243] width 288 height 251
click at [332, 237] on textarea at bounding box center [397, 254] width 265 height 137
paste textarea "Loremips Dolor sit Ametcon ADI el Seddoei tem Incididuntut. Laboree, dolo Magna…"
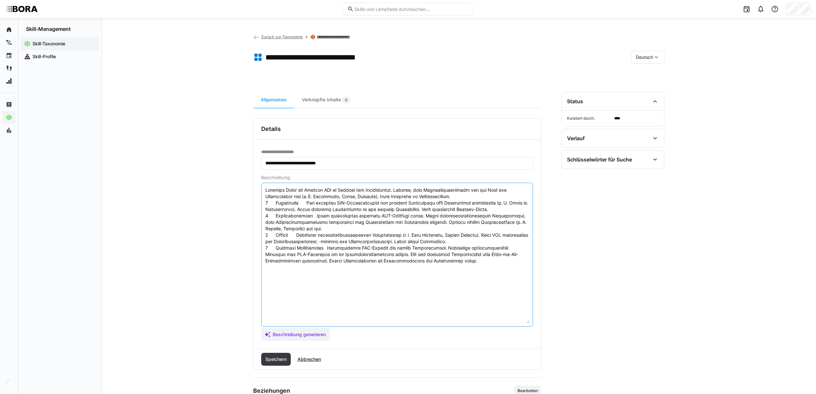
click at [265, 191] on textarea at bounding box center [397, 254] width 265 height 137
click at [292, 190] on textarea at bounding box center [397, 254] width 265 height 137
drag, startPoint x: 265, startPoint y: 201, endPoint x: 307, endPoint y: 202, distance: 41.1
click at [307, 202] on textarea at bounding box center [397, 254] width 265 height 137
click at [264, 215] on eds-input at bounding box center [397, 254] width 272 height 144
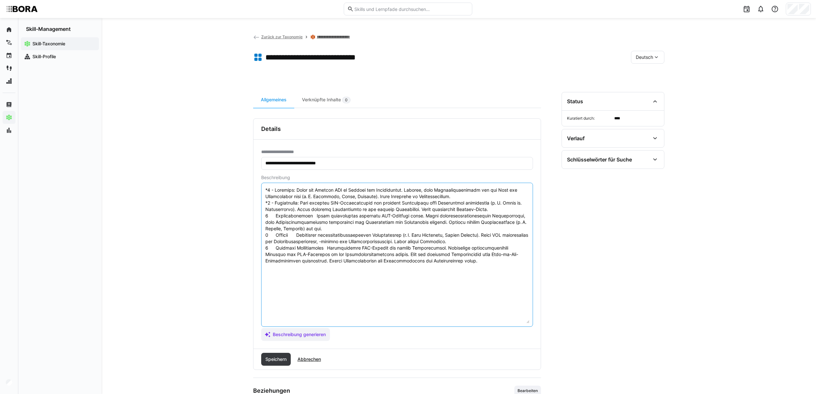
drag, startPoint x: 266, startPoint y: 215, endPoint x: 314, endPoint y: 215, distance: 47.6
click at [314, 215] on textarea at bounding box center [397, 254] width 265 height 137
drag, startPoint x: 266, startPoint y: 236, endPoint x: 296, endPoint y: 235, distance: 29.6
click at [296, 235] on textarea at bounding box center [397, 254] width 265 height 137
drag, startPoint x: 265, startPoint y: 245, endPoint x: 326, endPoint y: 246, distance: 60.7
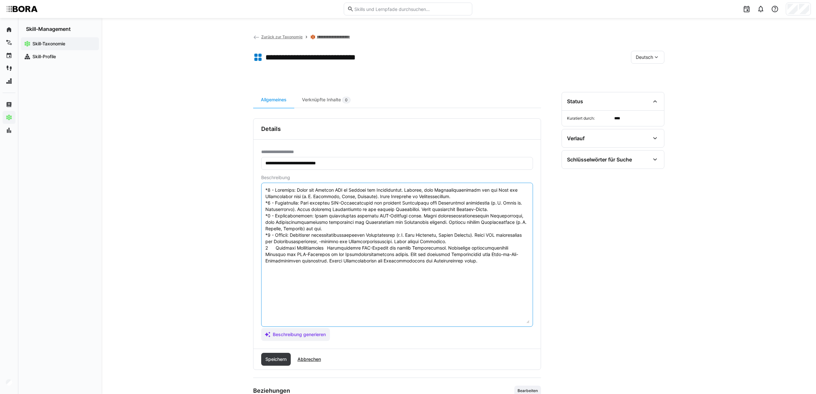
click at [326, 246] on textarea at bounding box center [397, 254] width 265 height 137
type textarea "*1 - Anfänger: Kennt den Begriff TCO im Kontext von Warengruppen. Erkennt, dass…"
click at [270, 359] on span "Speichern" at bounding box center [275, 359] width 23 height 6
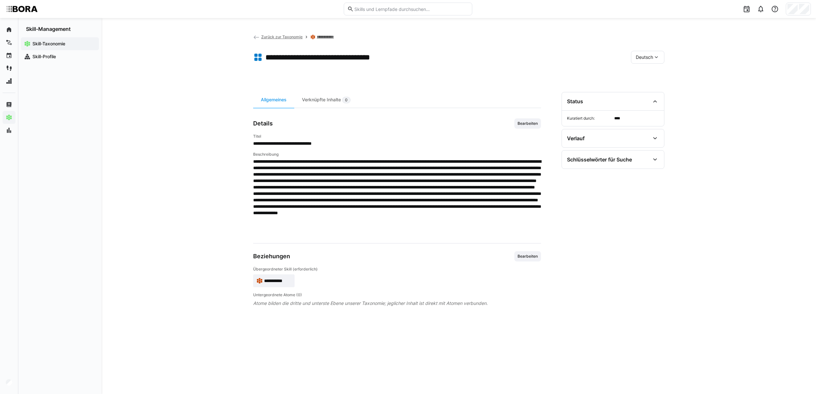
click at [654, 58] on eds-icon at bounding box center [656, 57] width 6 height 6
click at [642, 90] on span "Englisch" at bounding box center [644, 87] width 17 height 6
